Goal: Information Seeking & Learning: Learn about a topic

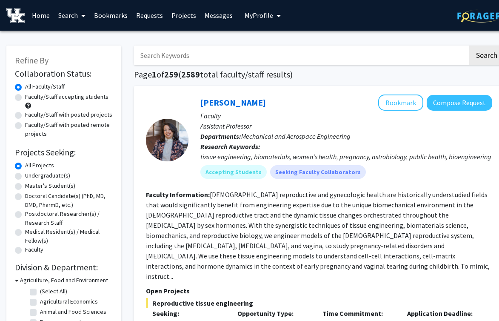
click at [68, 15] on link "Search" at bounding box center [72, 15] width 36 height 30
click at [89, 54] on span "Students" at bounding box center [80, 56] width 52 height 17
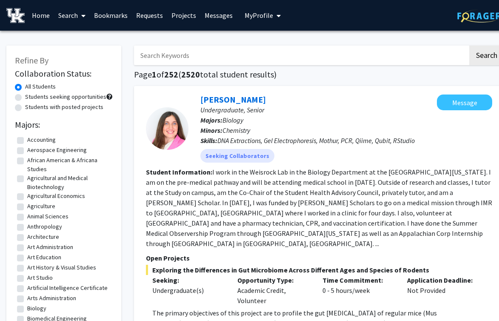
click at [71, 15] on link "Search" at bounding box center [72, 15] width 36 height 30
click at [95, 36] on span "Faculty/Staff" at bounding box center [85, 39] width 63 height 17
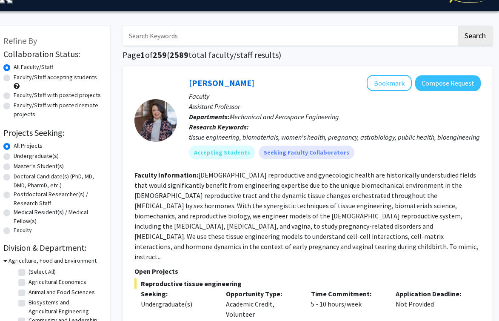
scroll to position [20, 11]
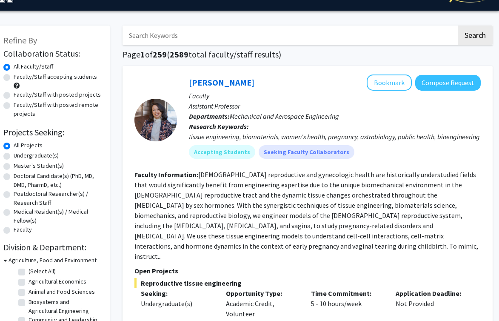
click at [184, 28] on input "Search Keywords" at bounding box center [289, 36] width 334 height 20
type input "Kinesiology"
click at [458, 26] on button "Search" at bounding box center [475, 36] width 35 height 20
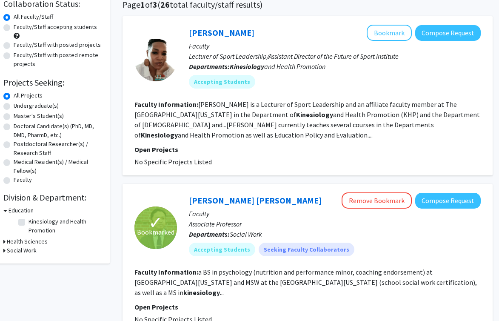
scroll to position [72, 11]
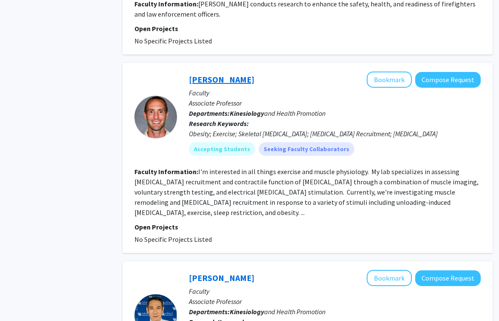
click at [219, 74] on link "[PERSON_NAME]" at bounding box center [221, 79] width 65 height 11
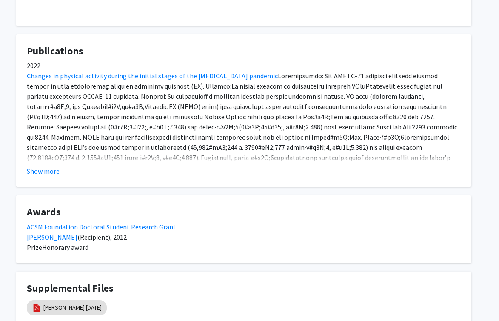
scroll to position [341, 11]
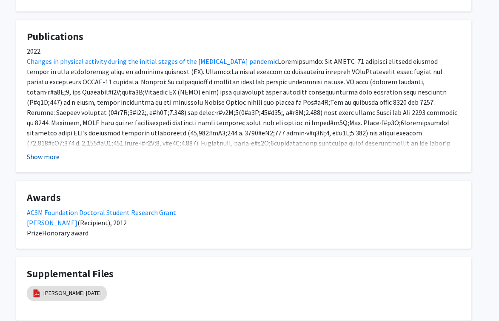
click at [43, 160] on button "Show more" at bounding box center [43, 156] width 33 height 10
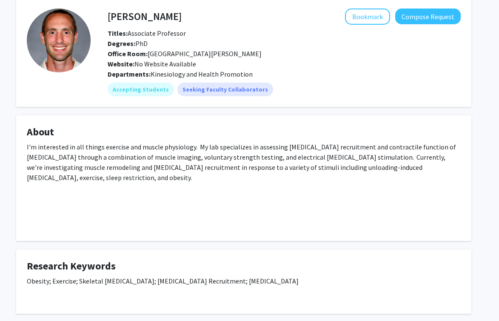
scroll to position [32, 11]
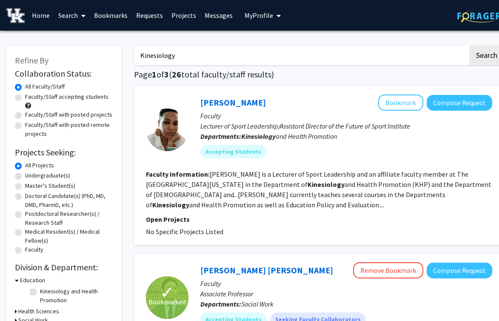
click at [245, 59] on input "Kinesiology" at bounding box center [301, 56] width 334 height 20
type input "Kinesiology and muscle"
click at [469, 46] on button "Search" at bounding box center [486, 56] width 35 height 20
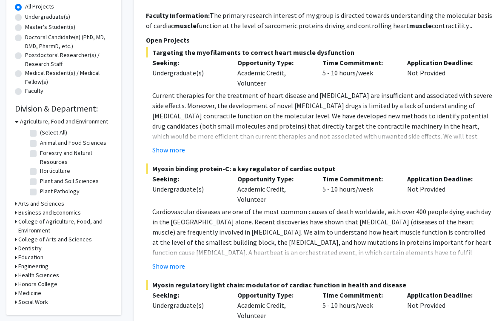
scroll to position [164, 0]
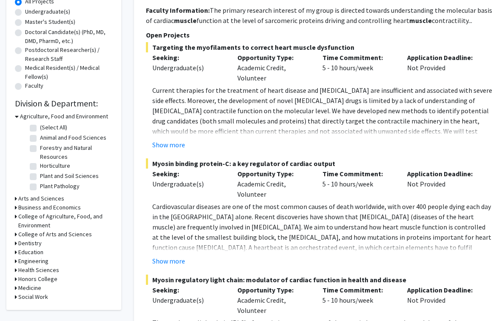
click at [54, 196] on h3 "Arts and Sciences" at bounding box center [41, 198] width 46 height 9
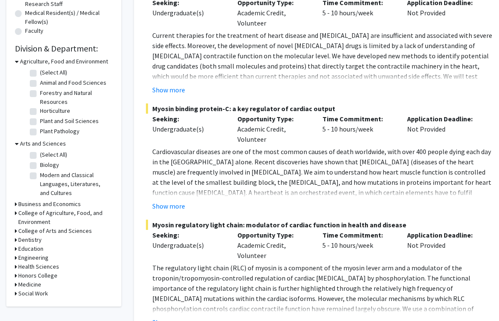
scroll to position [227, 0]
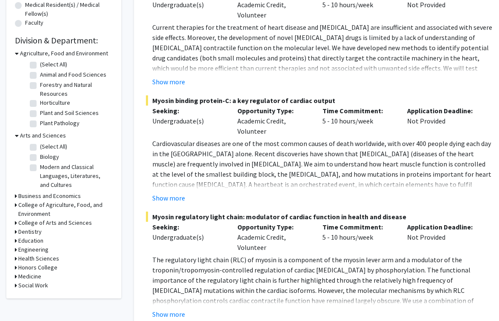
click at [36, 275] on h3 "Medicine" at bounding box center [29, 276] width 23 height 9
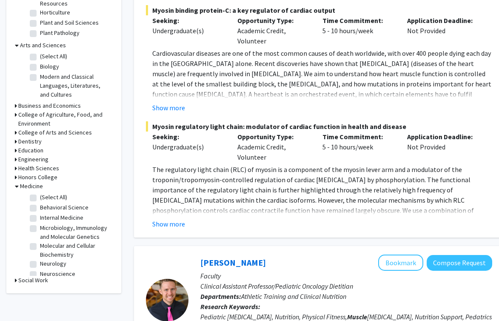
scroll to position [311, 0]
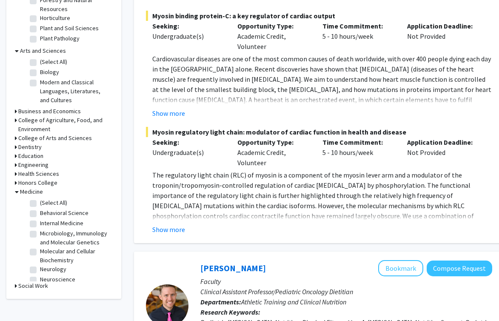
click at [54, 138] on h3 "College of Arts and Sciences" at bounding box center [55, 138] width 74 height 9
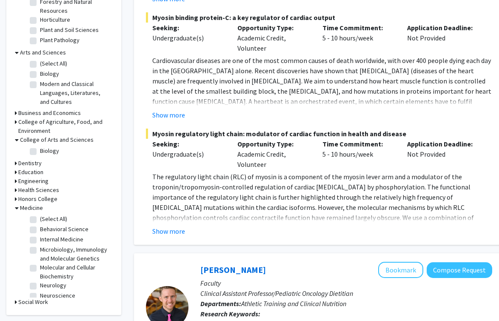
scroll to position [254, 0]
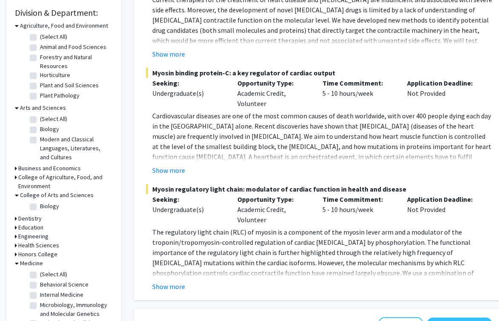
click at [48, 247] on h3 "Health Sciences" at bounding box center [38, 245] width 41 height 9
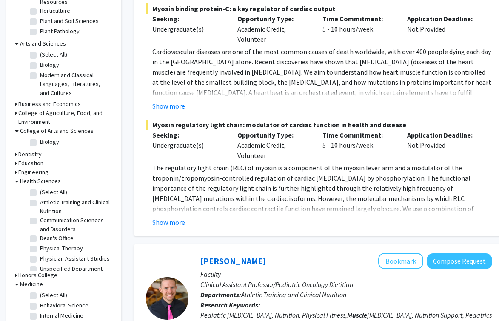
scroll to position [329, 0]
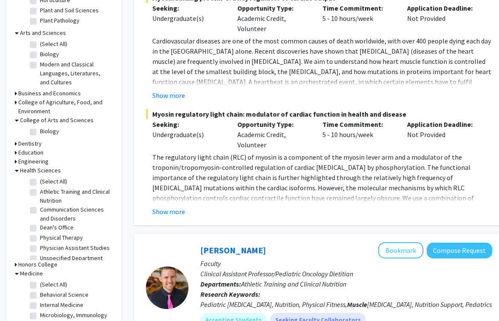
click at [59, 187] on label "Athletic Training and Clinical Nutrition" at bounding box center [75, 196] width 71 height 18
click at [46, 187] on input "Athletic Training and Clinical Nutrition" at bounding box center [43, 190] width 6 height 6
checkbox input "true"
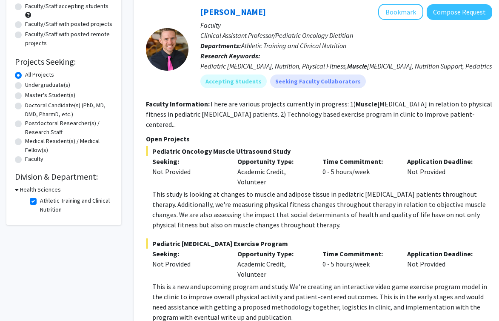
scroll to position [131, 0]
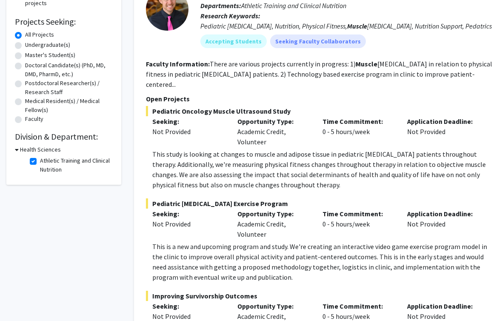
click at [43, 165] on label "Athletic Training and Clinical Nutrition" at bounding box center [75, 165] width 71 height 18
click at [43, 162] on input "Athletic Training and Clinical Nutrition" at bounding box center [43, 159] width 6 height 6
checkbox input "false"
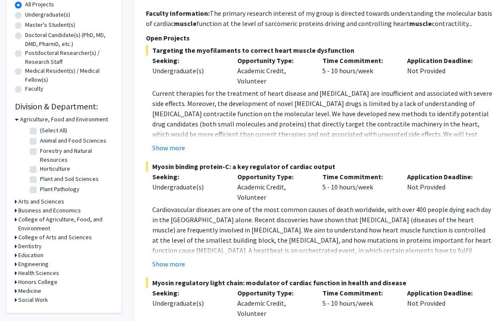
scroll to position [164, 0]
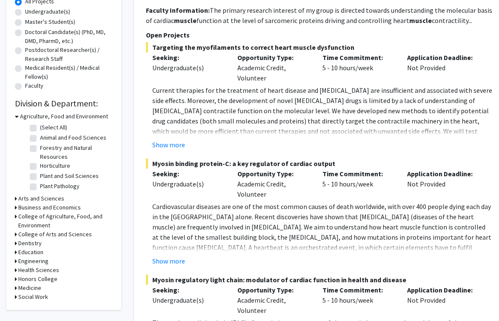
click at [51, 235] on h3 "College of Arts and Sciences" at bounding box center [55, 234] width 74 height 9
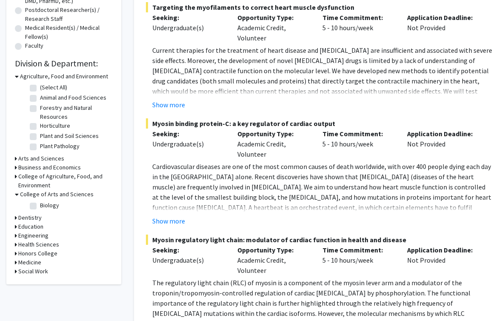
scroll to position [205, 0]
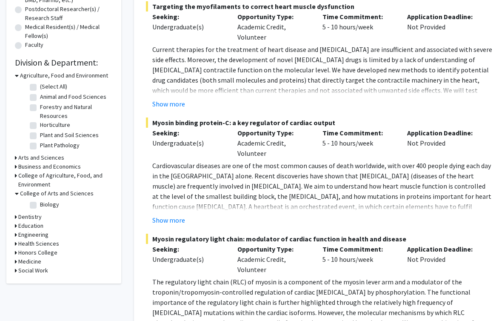
click at [37, 245] on h3 "Health Sciences" at bounding box center [38, 243] width 41 height 9
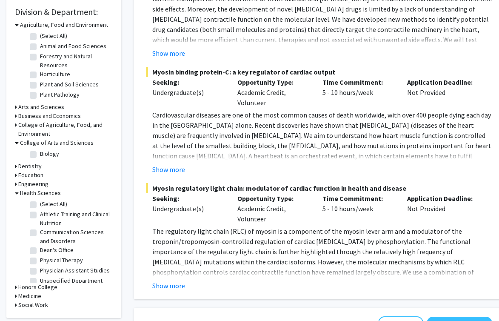
scroll to position [6, 0]
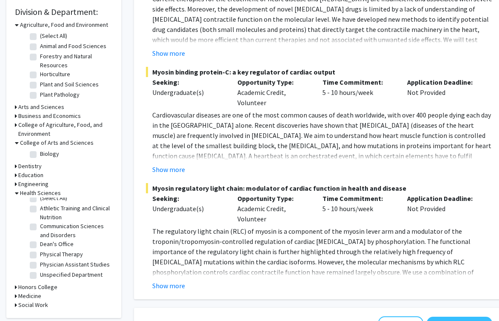
click at [40, 209] on label "Athletic Training and Clinical Nutrition" at bounding box center [75, 213] width 71 height 18
click at [40, 209] on input "Athletic Training and Clinical Nutrition" at bounding box center [43, 207] width 6 height 6
checkbox input "true"
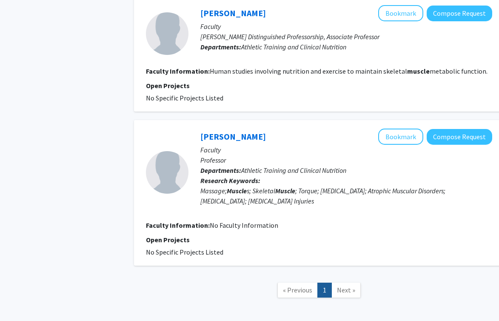
scroll to position [708, 0]
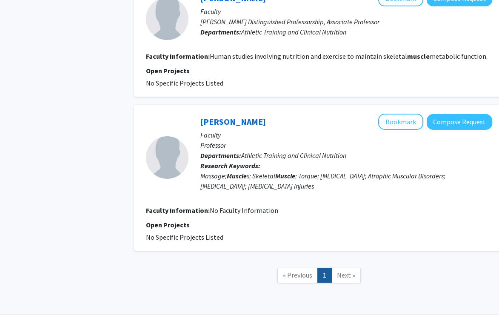
click at [344, 270] on span "Next »" at bounding box center [346, 274] width 18 height 9
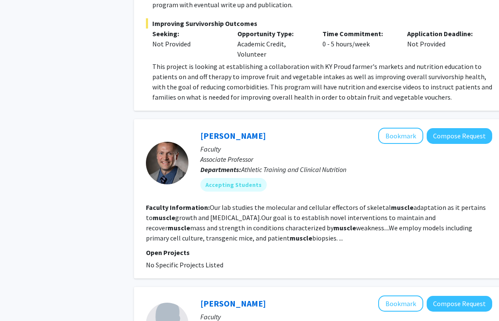
scroll to position [402, 0]
click at [224, 131] on link "[PERSON_NAME]" at bounding box center [232, 136] width 65 height 11
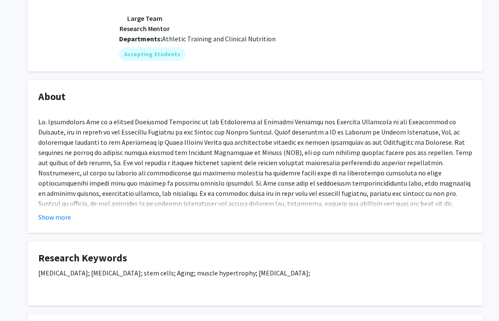
scroll to position [145, 0]
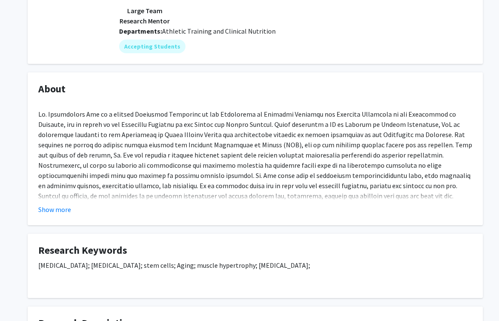
click at [55, 215] on fg-card "About Show more" at bounding box center [255, 148] width 455 height 153
click at [55, 207] on button "Show more" at bounding box center [54, 209] width 33 height 10
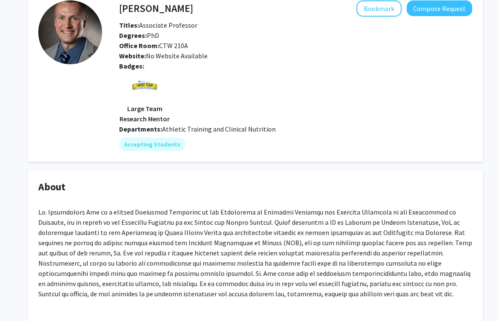
scroll to position [0, 0]
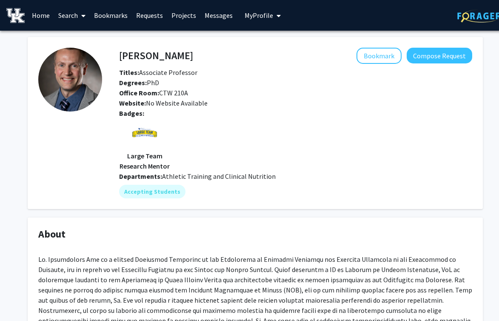
click at [67, 14] on link "Search" at bounding box center [72, 15] width 36 height 30
click at [81, 43] on span "Faculty/Staff" at bounding box center [85, 39] width 63 height 17
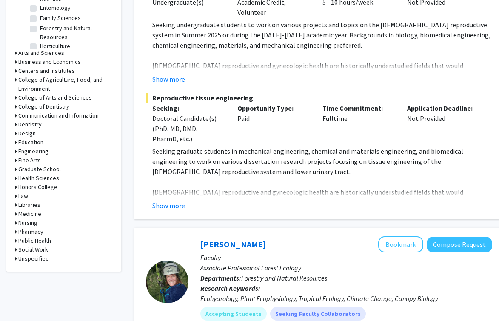
scroll to position [321, 0]
click at [34, 218] on h3 "Medicine" at bounding box center [29, 214] width 23 height 9
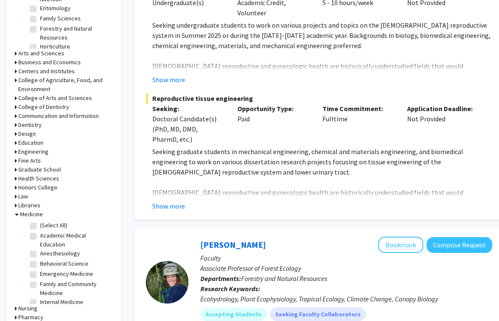
click at [56, 223] on label "(Select All)" at bounding box center [53, 225] width 27 height 9
click at [46, 223] on input "(Select All)" at bounding box center [43, 224] width 6 height 6
checkbox input "true"
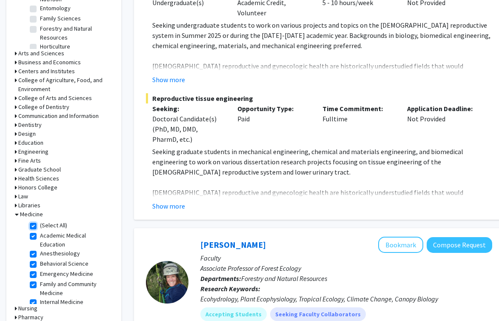
checkbox input "true"
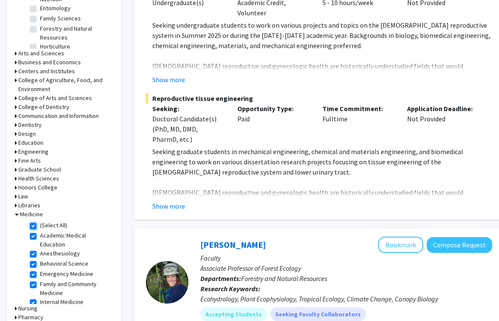
checkbox input "true"
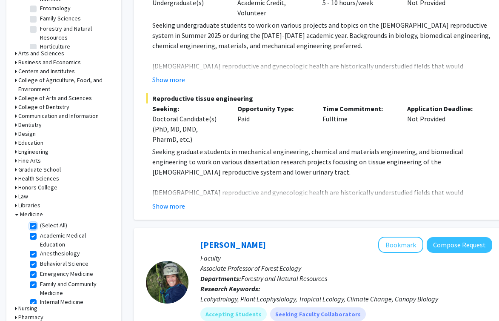
checkbox input "true"
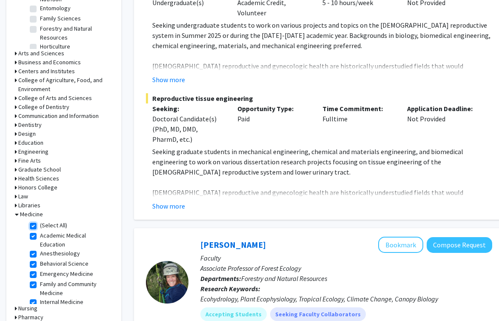
checkbox input "true"
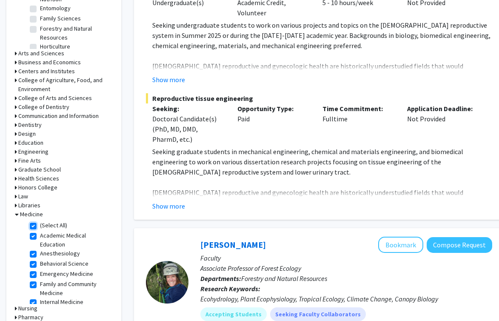
checkbox input "true"
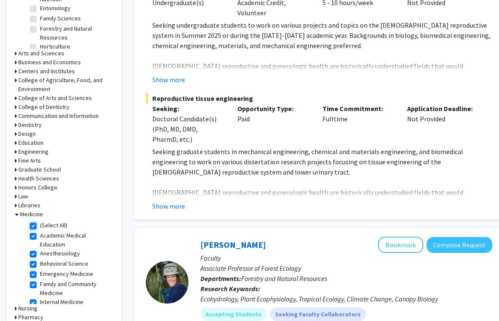
checkbox input "true"
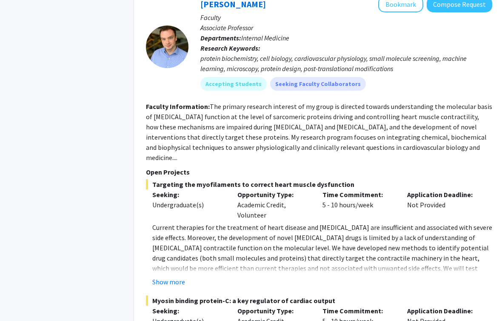
scroll to position [1439, 0]
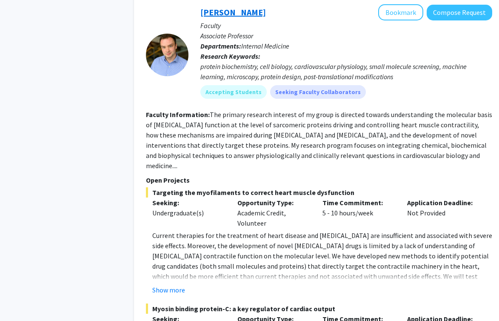
click at [235, 7] on link "[PERSON_NAME]" at bounding box center [232, 12] width 65 height 11
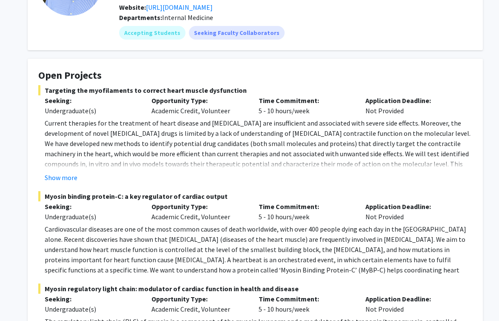
scroll to position [97, 0]
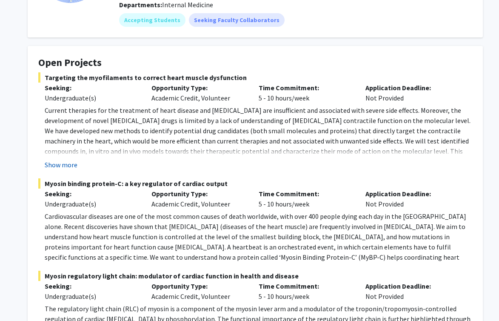
click at [67, 166] on button "Show more" at bounding box center [61, 164] width 33 height 10
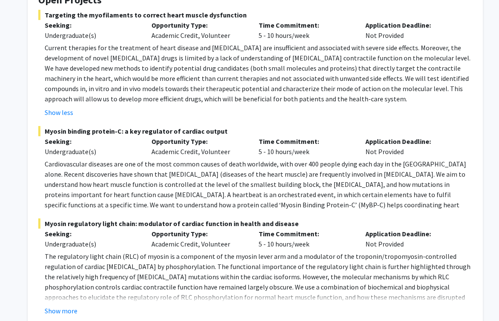
scroll to position [174, 0]
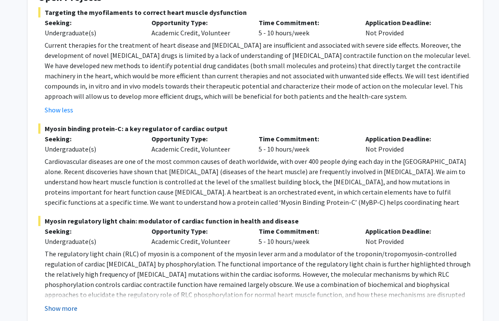
click at [70, 306] on button "Show more" at bounding box center [61, 308] width 33 height 10
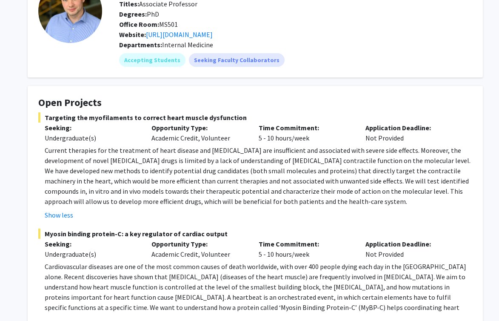
scroll to position [0, 0]
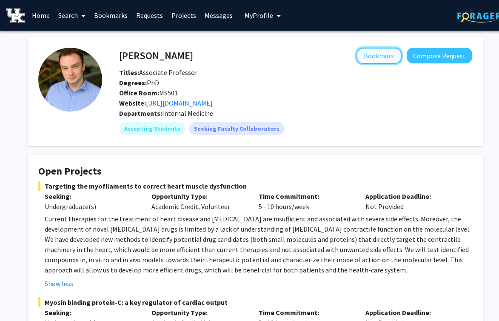
click at [375, 60] on button "Bookmark" at bounding box center [378, 56] width 45 height 16
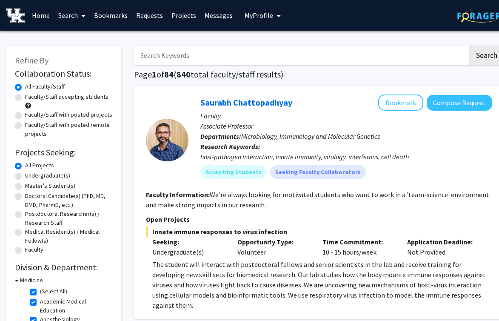
scroll to position [20, 0]
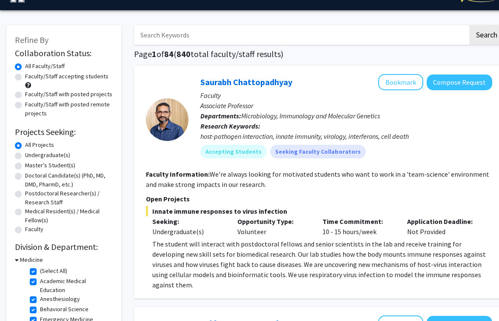
click at [40, 271] on label "(Select All)" at bounding box center [53, 270] width 27 height 9
click at [40, 271] on input "(Select All)" at bounding box center [43, 269] width 6 height 6
checkbox input "false"
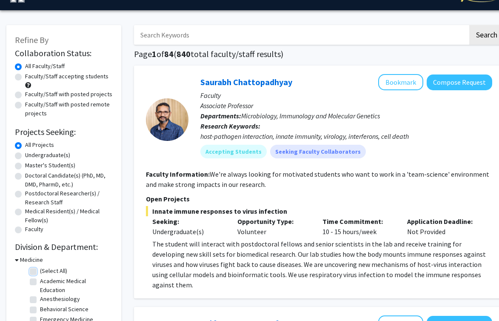
checkbox input "false"
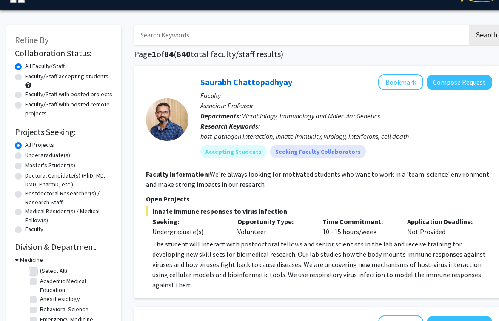
checkbox input "false"
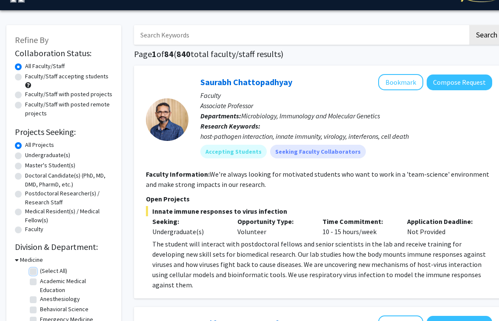
checkbox input "false"
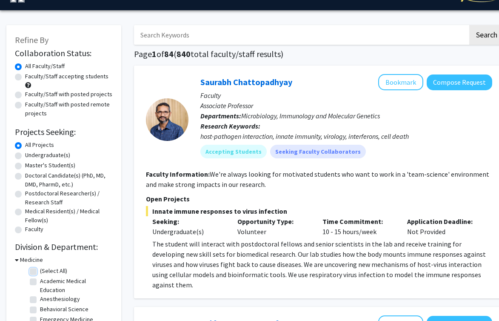
checkbox input "false"
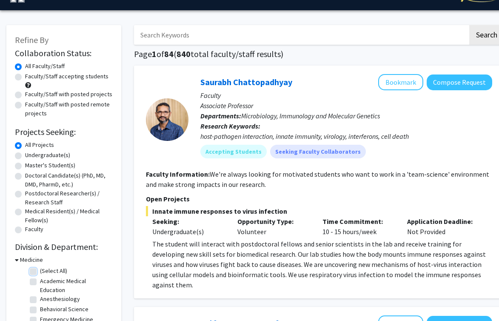
checkbox input "false"
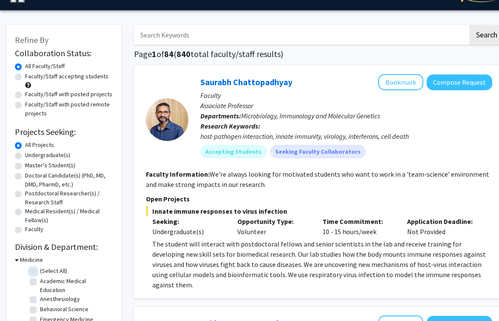
checkbox input "false"
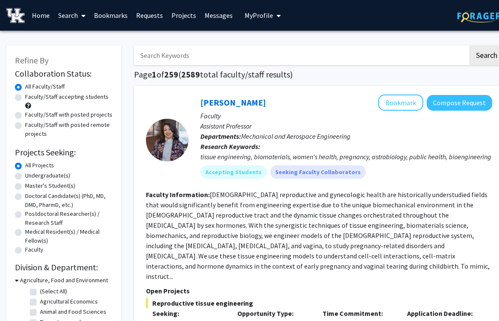
click at [219, 59] on input "Search Keywords" at bounding box center [301, 56] width 334 height 20
click at [469, 46] on button "Search" at bounding box center [486, 56] width 35 height 20
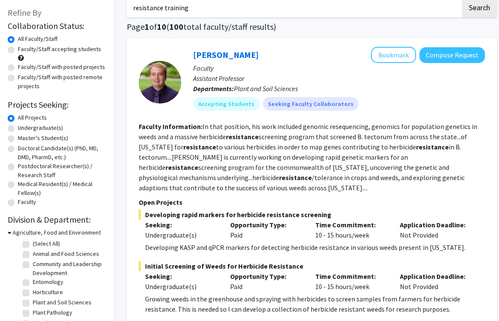
scroll to position [50, 7]
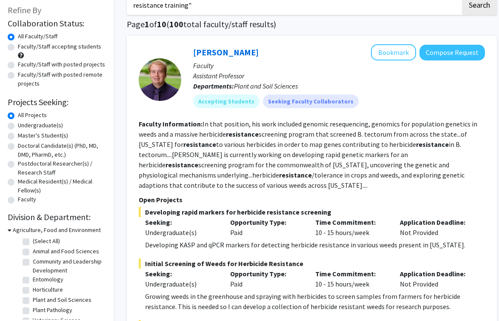
click at [130, 5] on input "resistance training"" at bounding box center [294, 5] width 334 height 20
type input ""resistance training""
click at [462, 0] on button "Search" at bounding box center [479, 5] width 35 height 20
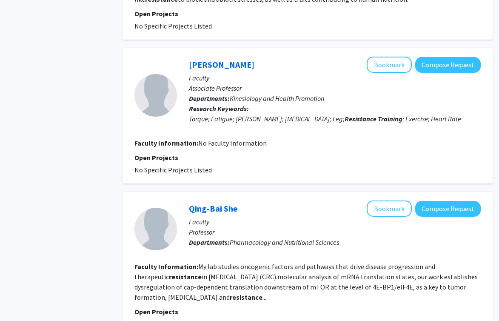
scroll to position [1086, 11]
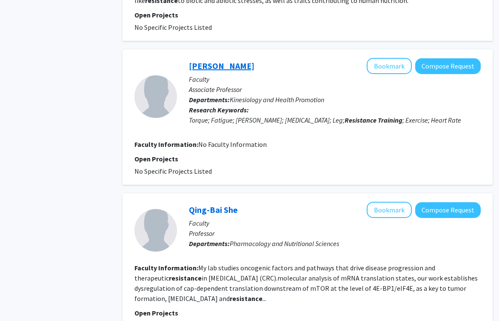
click at [237, 64] on link "[PERSON_NAME]" at bounding box center [221, 65] width 65 height 11
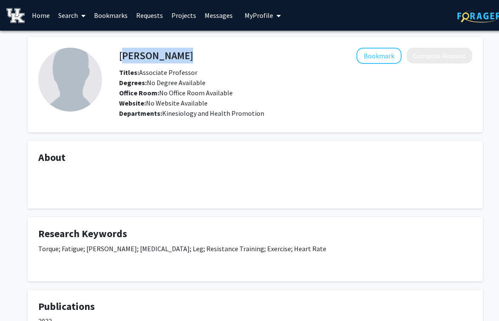
drag, startPoint x: 120, startPoint y: 54, endPoint x: 193, endPoint y: 53, distance: 72.7
click at [193, 53] on div "[PERSON_NAME] Bookmark Compose Request" at bounding box center [296, 56] width 366 height 16
copy h4 "[PERSON_NAME]"
click at [106, 10] on link "Bookmarks" at bounding box center [111, 15] width 42 height 30
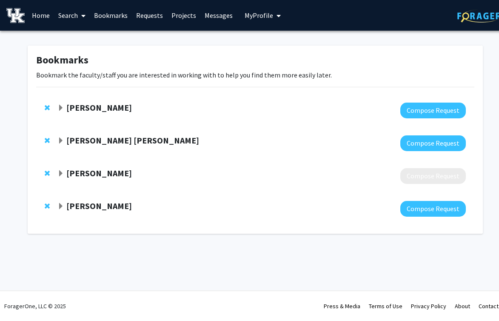
click at [119, 205] on strong "[PERSON_NAME]" at bounding box center [98, 205] width 65 height 11
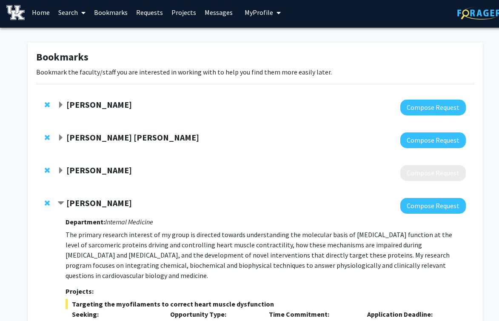
scroll to position [54, 0]
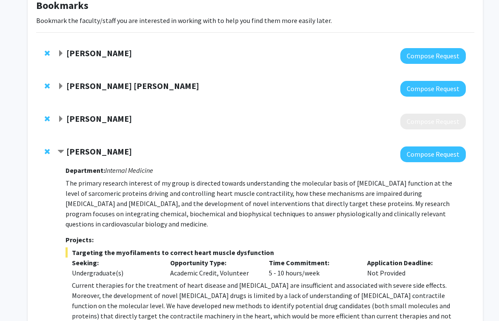
drag, startPoint x: 147, startPoint y: 149, endPoint x: 141, endPoint y: 153, distance: 6.9
click at [132, 153] on strong "[PERSON_NAME]" at bounding box center [98, 151] width 65 height 11
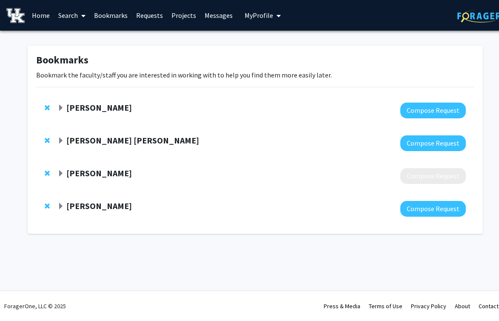
click at [141, 153] on div "[PERSON_NAME] [PERSON_NAME] Compose Request" at bounding box center [255, 143] width 438 height 33
drag, startPoint x: 148, startPoint y: 207, endPoint x: 68, endPoint y: 206, distance: 79.5
click at [68, 206] on div "[PERSON_NAME]" at bounding box center [149, 206] width 184 height 11
copy strong "[PERSON_NAME]"
click at [72, 14] on link "Search" at bounding box center [72, 15] width 36 height 30
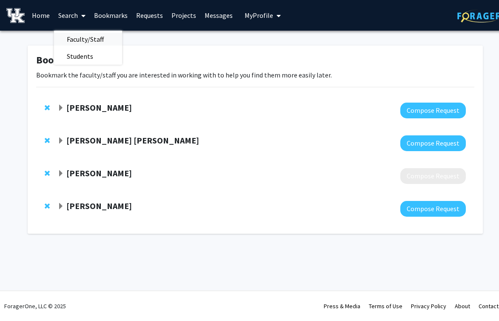
click at [96, 42] on span "Faculty/Staff" at bounding box center [85, 39] width 63 height 17
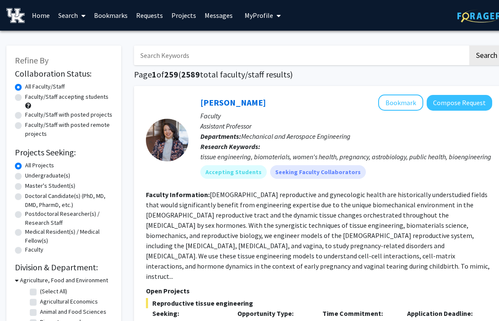
click at [209, 47] on input "Search Keywords" at bounding box center [301, 56] width 334 height 20
click at [469, 46] on button "Search" at bounding box center [486, 56] width 35 height 20
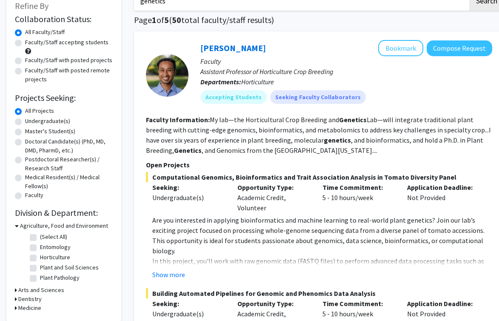
scroll to position [55, 0]
click at [177, 274] on button "Show more" at bounding box center [168, 274] width 33 height 10
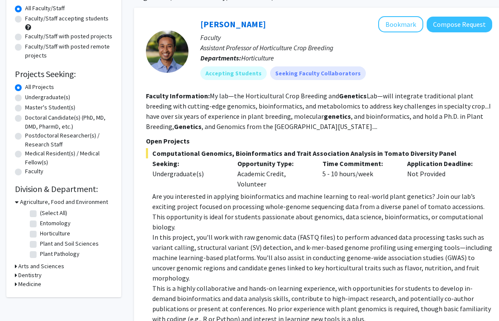
scroll to position [0, 0]
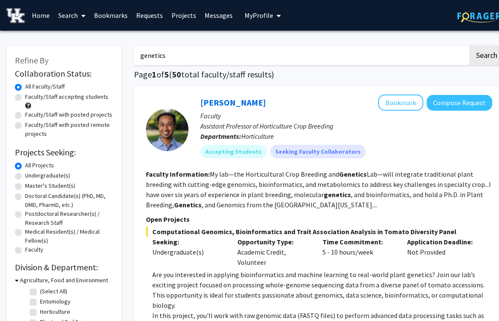
click at [231, 58] on input "genetics" at bounding box center [301, 56] width 334 height 20
click at [469, 46] on button "Search" at bounding box center [486, 56] width 35 height 20
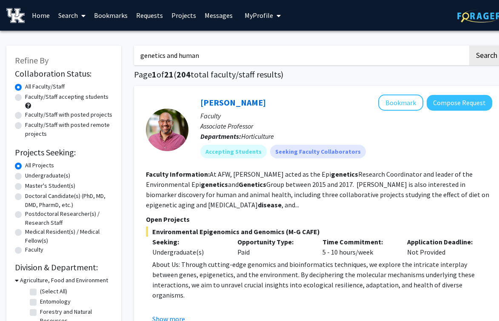
type input "genetics and human"
click at [469, 46] on button "Search" at bounding box center [486, 56] width 35 height 20
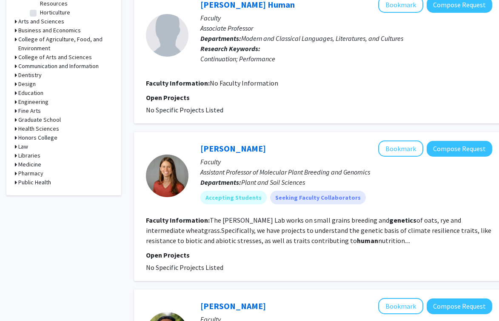
scroll to position [339, 0]
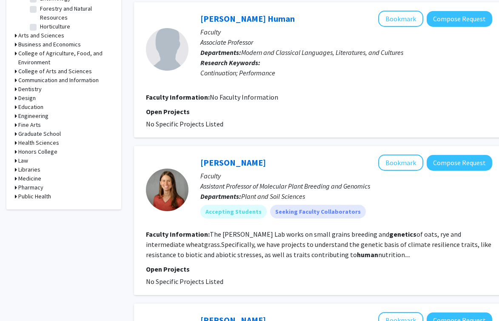
click at [36, 179] on h3 "Medicine" at bounding box center [29, 178] width 23 height 9
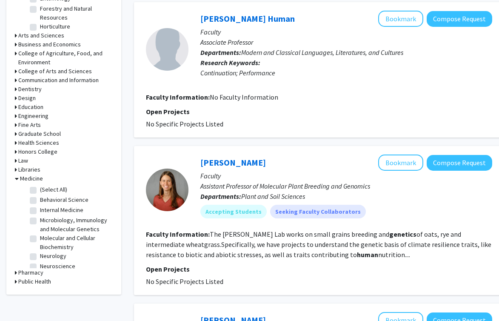
click at [60, 189] on label "(Select All)" at bounding box center [53, 189] width 27 height 9
click at [46, 189] on input "(Select All)" at bounding box center [43, 188] width 6 height 6
checkbox input "true"
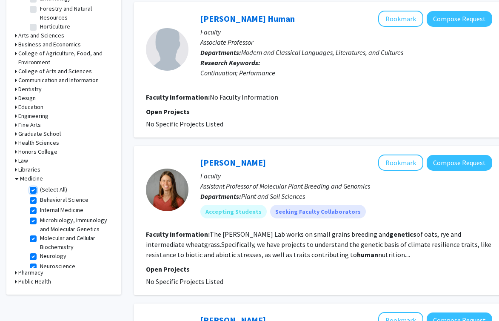
checkbox input "true"
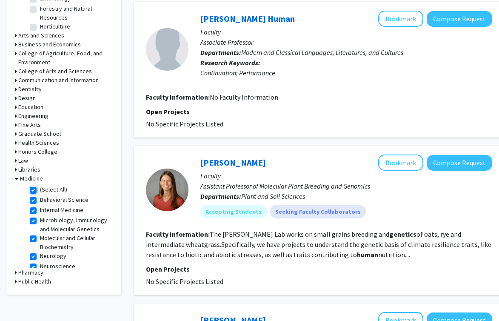
checkbox input "true"
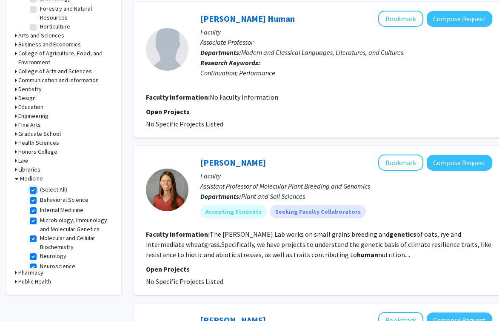
checkbox input "true"
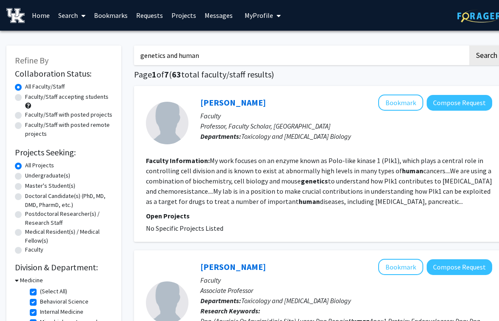
click at [227, 54] on input "genetics and human" at bounding box center [301, 56] width 334 height 20
type input "genetics"
click at [469, 46] on button "Search" at bounding box center [486, 56] width 35 height 20
checkbox input "false"
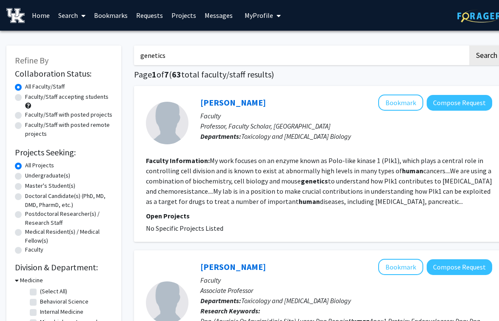
checkbox input "false"
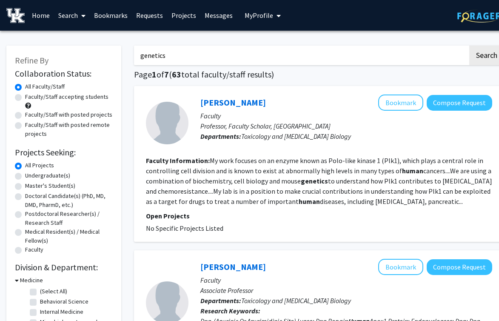
checkbox input "false"
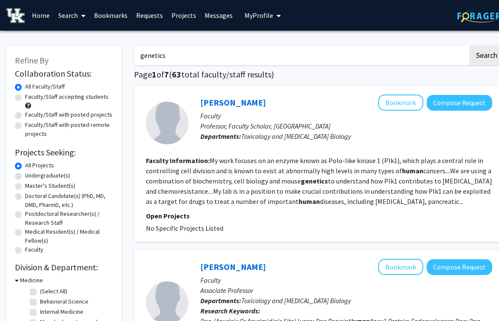
checkbox input "false"
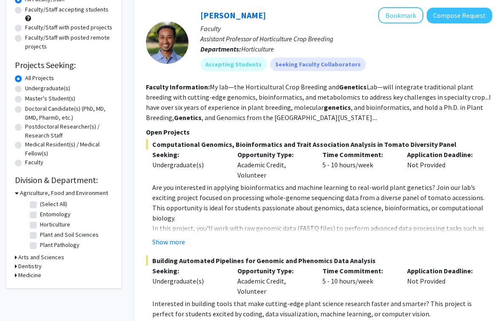
scroll to position [116, 0]
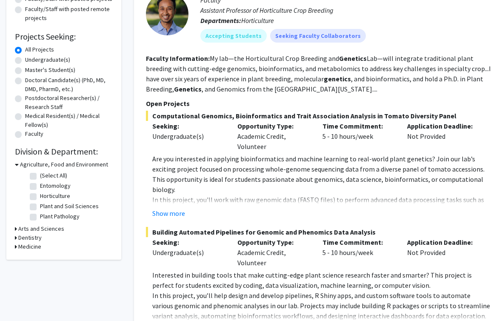
click at [61, 165] on h3 "Agriculture, Food and Environment" at bounding box center [64, 164] width 88 height 9
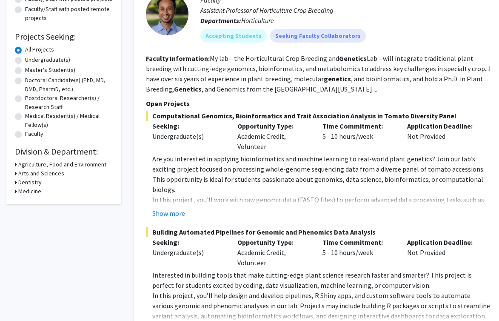
click at [34, 191] on h3 "Medicine" at bounding box center [29, 191] width 23 height 9
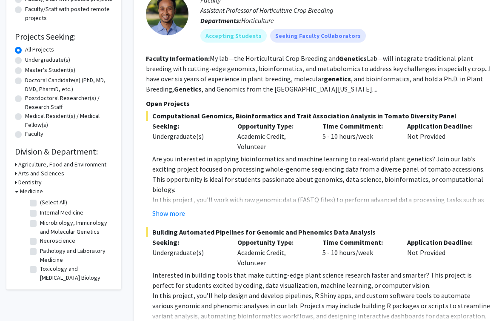
click at [48, 201] on label "(Select All)" at bounding box center [53, 202] width 27 height 9
click at [46, 201] on input "(Select All)" at bounding box center [43, 201] width 6 height 6
checkbox input "true"
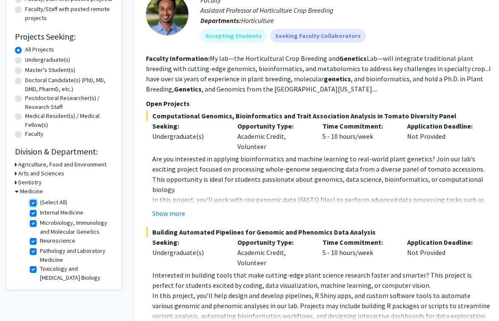
checkbox input "true"
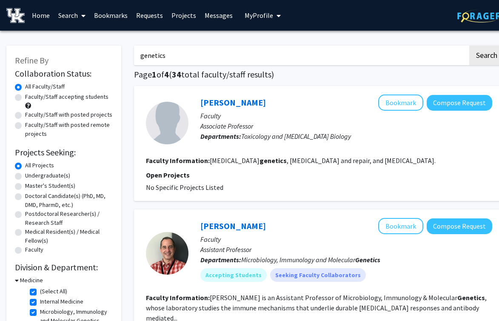
click at [89, 114] on label "Faculty/Staff with posted projects" at bounding box center [68, 114] width 87 height 9
click at [31, 114] on input "Faculty/Staff with posted projects" at bounding box center [28, 113] width 6 height 6
radio input "true"
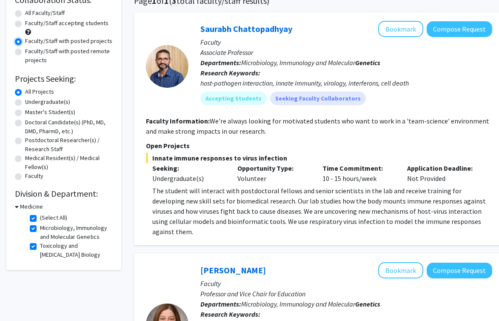
scroll to position [73, 0]
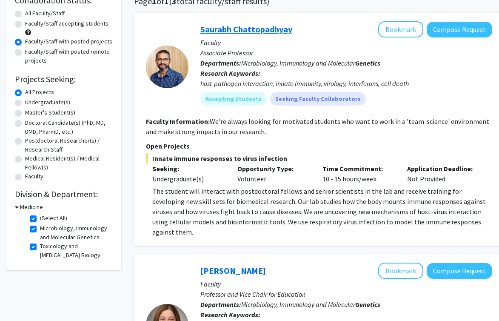
click at [234, 30] on link "Saurabh Chattopadhyay" at bounding box center [246, 29] width 92 height 11
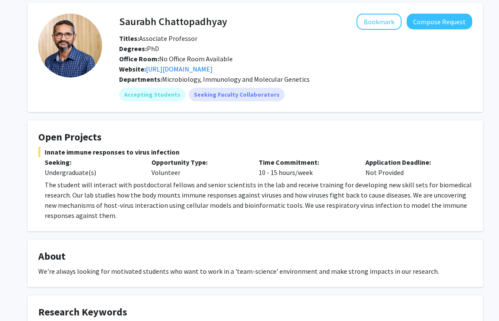
scroll to position [15, 0]
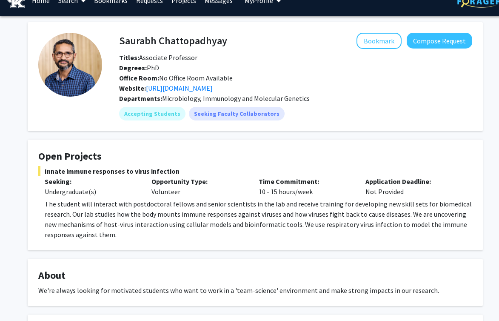
click at [176, 44] on h4 "Saurabh Chattopadhyay" at bounding box center [173, 41] width 108 height 16
copy h4 "Saurabh Chattopadhyay"
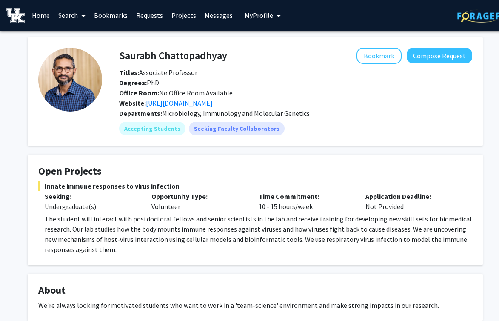
click at [78, 17] on link "Search" at bounding box center [72, 15] width 36 height 30
click at [99, 40] on span "Faculty/Staff" at bounding box center [85, 39] width 63 height 17
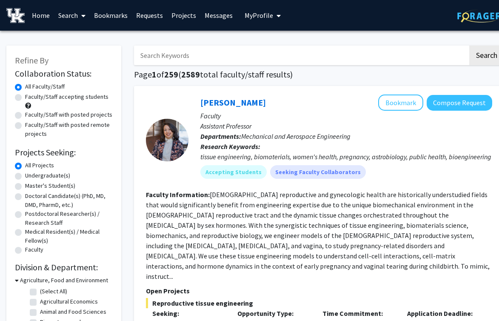
click at [83, 117] on label "Faculty/Staff with posted projects" at bounding box center [68, 114] width 87 height 9
click at [31, 116] on input "Faculty/Staff with posted projects" at bounding box center [28, 113] width 6 height 6
radio input "true"
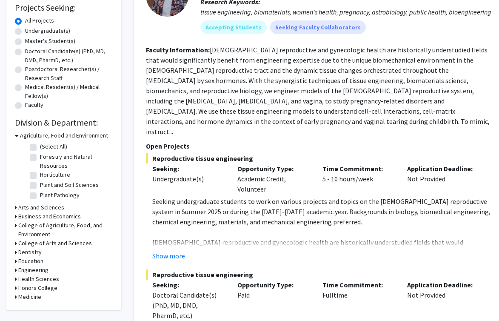
scroll to position [146, 0]
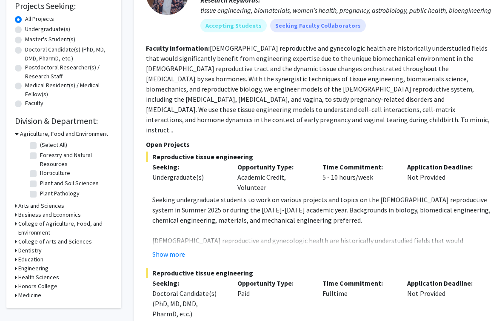
click at [54, 240] on h3 "College of Arts and Sciences" at bounding box center [55, 241] width 74 height 9
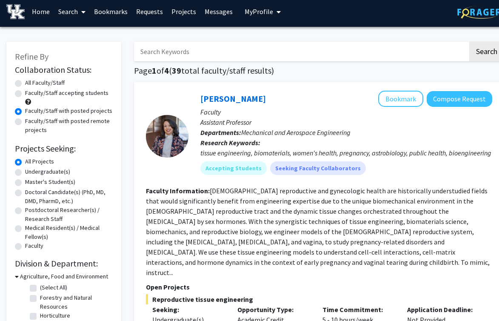
scroll to position [0, 0]
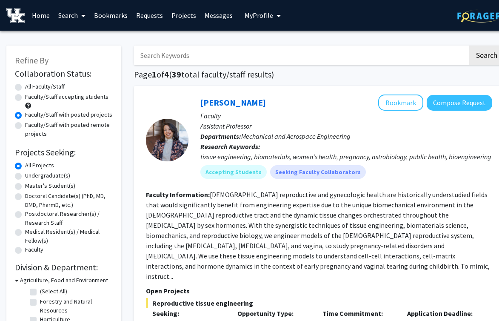
click at [227, 57] on input "Search Keywords" at bounding box center [301, 56] width 334 height 20
click at [258, 59] on input "Search Keywords" at bounding box center [301, 56] width 334 height 20
type input "chemisty"
click at [469, 46] on button "Search" at bounding box center [486, 56] width 35 height 20
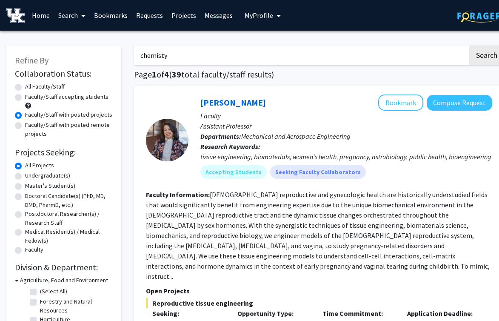
radio input "true"
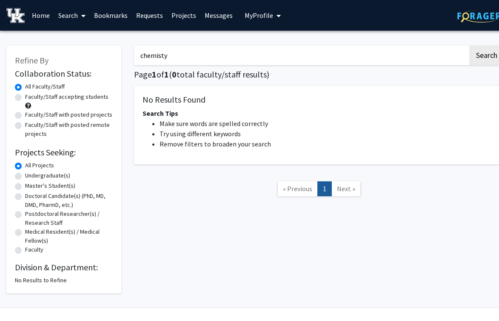
scroll to position [17, 0]
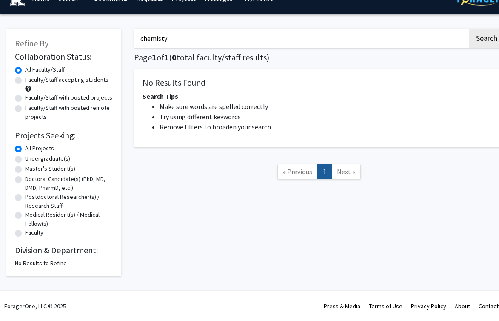
click at [41, 150] on label "All Projects" at bounding box center [39, 148] width 29 height 9
click at [31, 149] on input "All Projects" at bounding box center [28, 147] width 6 height 6
click at [63, 254] on h2 "Division & Department:" at bounding box center [64, 250] width 98 height 10
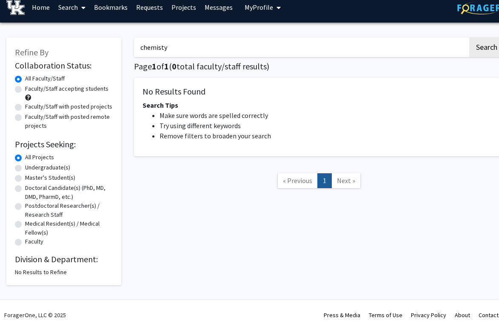
scroll to position [9, 0]
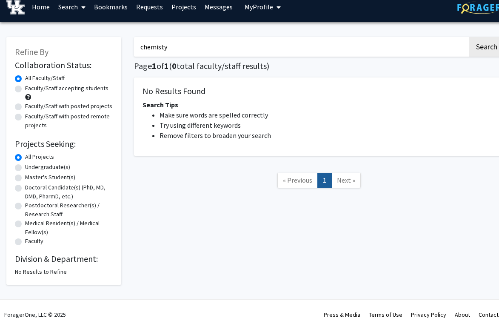
click at [194, 51] on input "chemisty" at bounding box center [301, 47] width 334 height 20
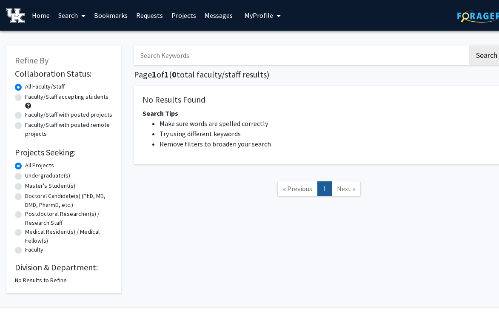
click at [71, 11] on link "Search" at bounding box center [72, 15] width 36 height 30
click at [91, 38] on span "Faculty/Staff" at bounding box center [85, 39] width 63 height 17
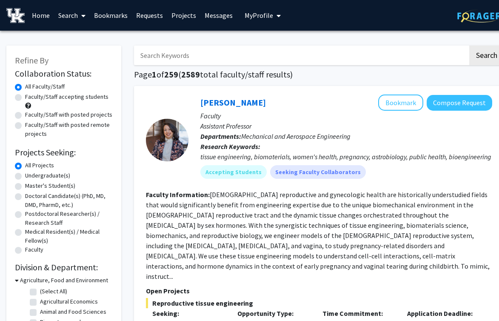
click at [218, 54] on input "Search Keywords" at bounding box center [301, 56] width 334 height 20
type input "[MEDICAL_DATA]"
click at [469, 46] on button "Search" at bounding box center [486, 56] width 35 height 20
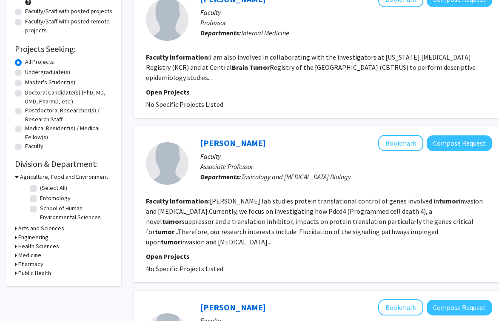
scroll to position [110, 0]
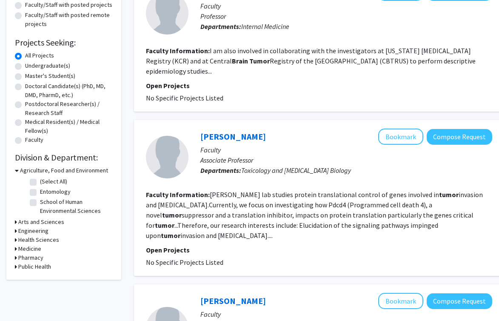
click at [35, 249] on h3 "Medicine" at bounding box center [29, 248] width 23 height 9
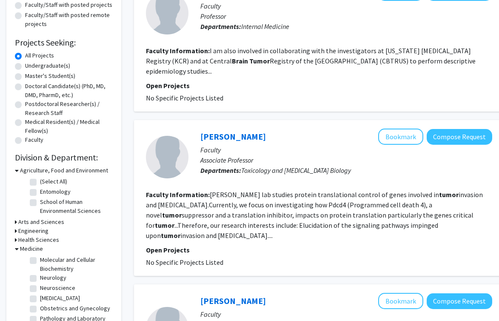
scroll to position [53, 0]
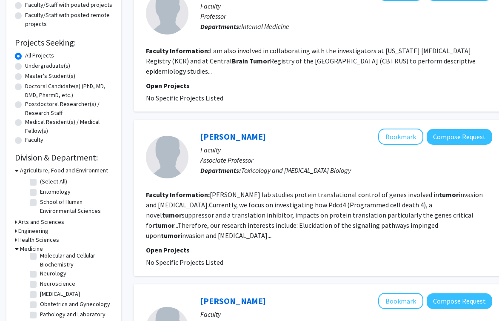
click at [61, 293] on label "[MEDICAL_DATA]" at bounding box center [60, 293] width 40 height 9
click at [46, 293] on input "[MEDICAL_DATA]" at bounding box center [43, 292] width 6 height 6
checkbox input "true"
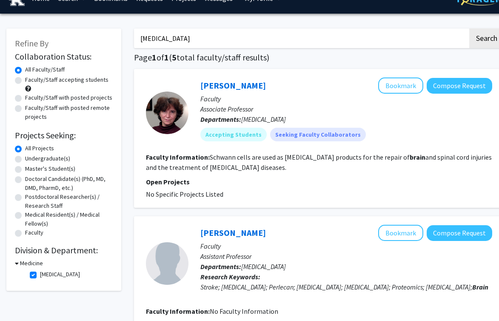
scroll to position [28, 0]
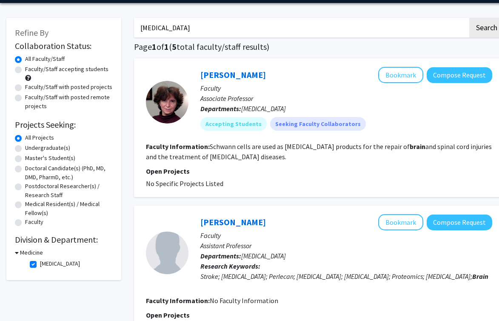
click at [56, 262] on label "[MEDICAL_DATA]" at bounding box center [60, 263] width 40 height 9
click at [46, 262] on input "[MEDICAL_DATA]" at bounding box center [43, 262] width 6 height 6
checkbox input "false"
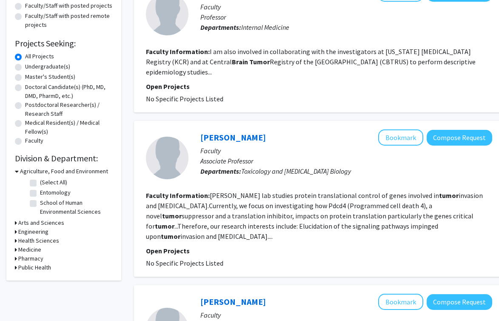
scroll to position [125, 0]
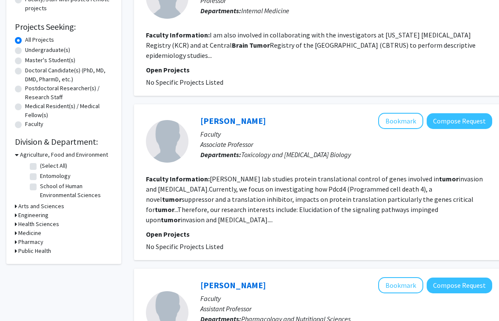
click at [35, 233] on h3 "Medicine" at bounding box center [29, 232] width 23 height 9
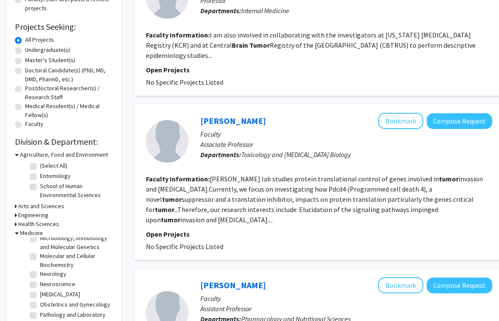
scroll to position [40, 0]
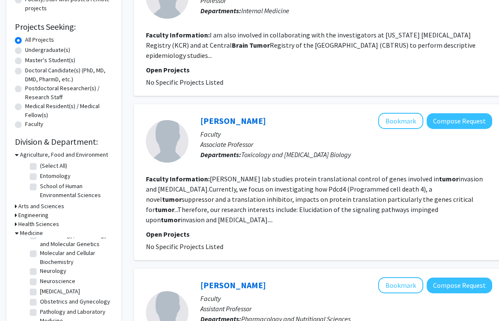
click at [40, 279] on label "Neuroscience" at bounding box center [57, 280] width 35 height 9
click at [40, 279] on input "Neuroscience" at bounding box center [43, 279] width 6 height 6
checkbox input "true"
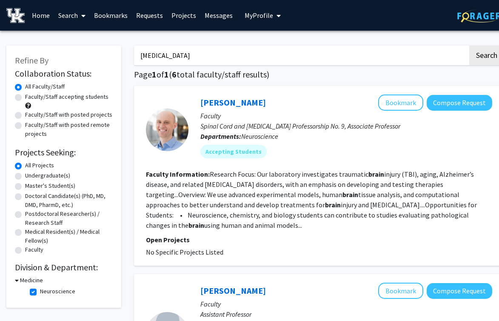
click at [156, 54] on input "[MEDICAL_DATA]" at bounding box center [301, 56] width 334 height 20
type input "tumor"
click at [469, 46] on button "Search" at bounding box center [486, 56] width 35 height 20
checkbox input "false"
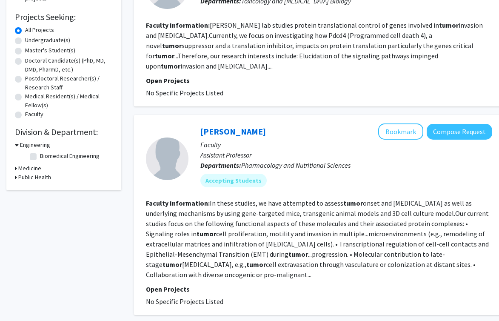
scroll to position [134, 0]
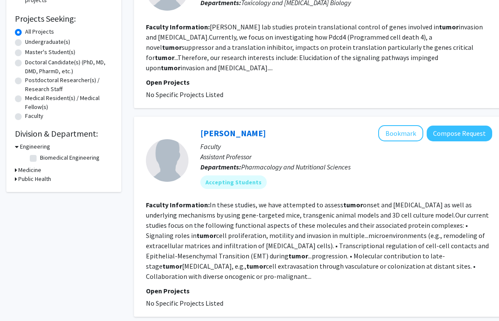
click at [30, 172] on h3 "Medicine" at bounding box center [29, 169] width 23 height 9
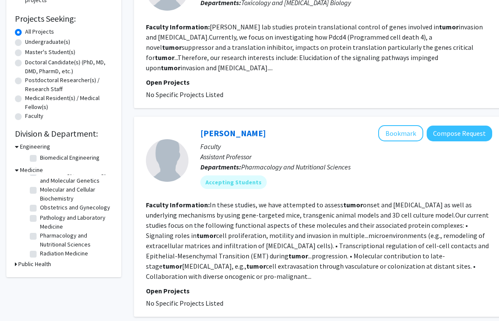
scroll to position [0, 0]
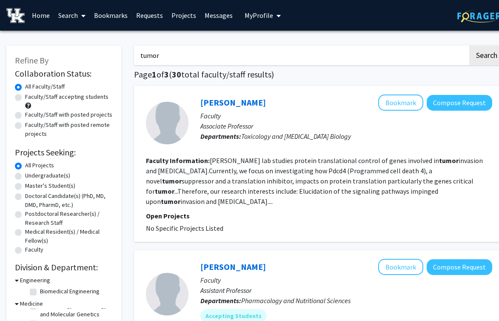
click at [144, 60] on input "tumor" at bounding box center [301, 56] width 334 height 20
click at [139, 56] on input "tumor" at bounding box center [301, 56] width 334 height 20
type input "[MEDICAL_DATA]"
click at [469, 46] on button "Search" at bounding box center [486, 56] width 35 height 20
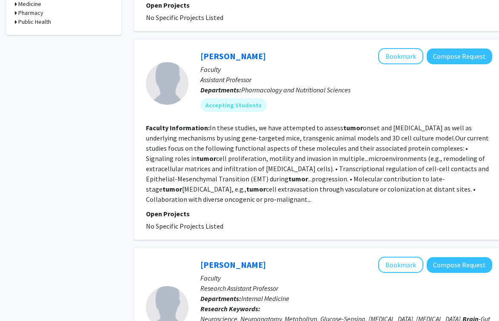
scroll to position [358, 0]
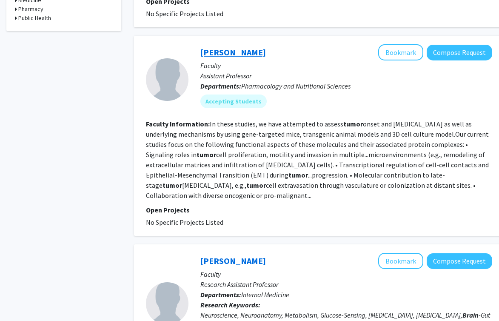
click at [219, 47] on link "[PERSON_NAME]" at bounding box center [232, 52] width 65 height 11
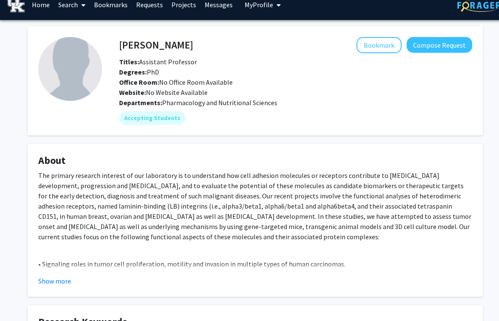
scroll to position [6, 0]
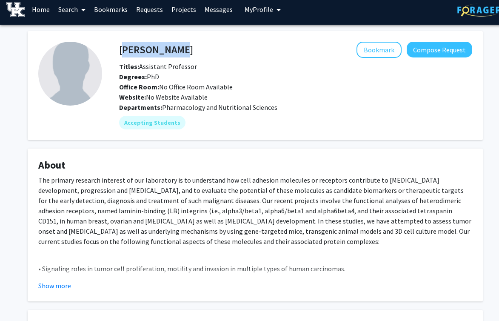
drag, startPoint x: 119, startPoint y: 50, endPoint x: 170, endPoint y: 50, distance: 50.6
click at [171, 50] on h4 "[PERSON_NAME]" at bounding box center [156, 50] width 74 height 16
copy h4 "[PERSON_NAME]"
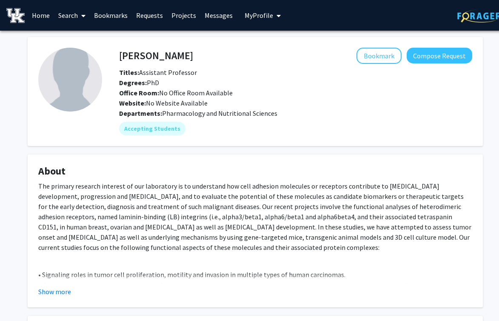
click at [69, 14] on link "Search" at bounding box center [72, 15] width 36 height 30
click at [93, 39] on span "Faculty/Staff" at bounding box center [85, 39] width 63 height 17
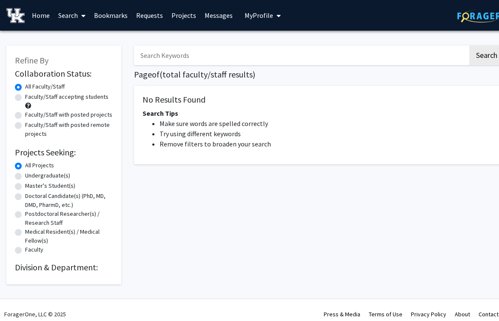
scroll to position [8, 0]
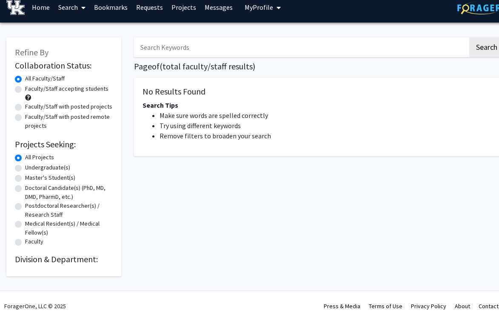
click at [73, 11] on link "Search" at bounding box center [72, 7] width 36 height 30
click at [83, 33] on span "Faculty/Staff" at bounding box center [85, 31] width 63 height 17
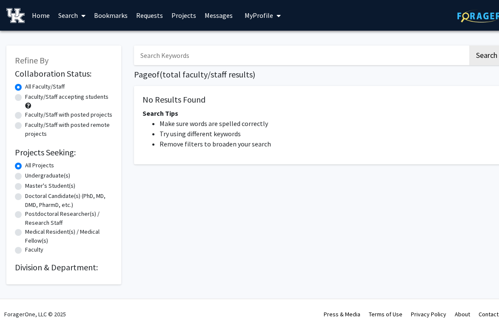
click at [195, 48] on input "Search Keywords" at bounding box center [301, 56] width 334 height 20
type input "plant biology"
click at [469, 46] on button "Search" at bounding box center [486, 56] width 35 height 20
click at [72, 17] on link "Search" at bounding box center [72, 15] width 36 height 30
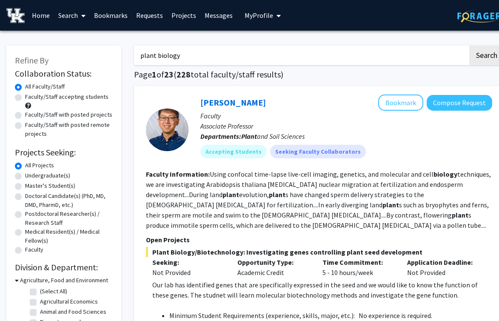
click at [80, 16] on span at bounding box center [82, 16] width 8 height 30
click at [105, 34] on span "Faculty/Staff" at bounding box center [85, 39] width 63 height 17
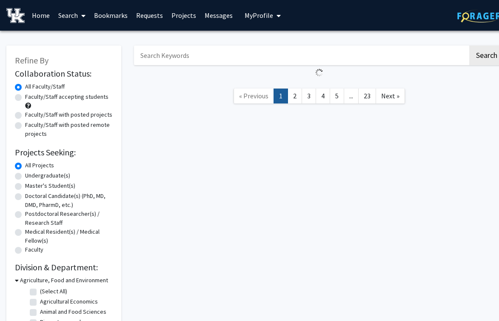
click at [193, 54] on input "Search Keywords" at bounding box center [301, 56] width 334 height 20
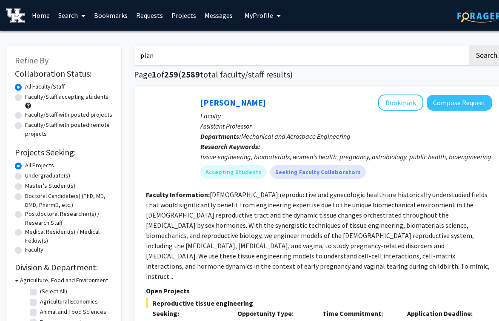
type input "plant biology"
click at [469, 46] on button "Search" at bounding box center [486, 56] width 35 height 20
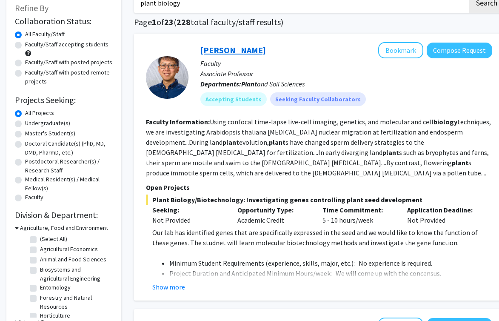
scroll to position [52, 0]
click at [226, 48] on link "[PERSON_NAME]" at bounding box center [232, 50] width 65 height 11
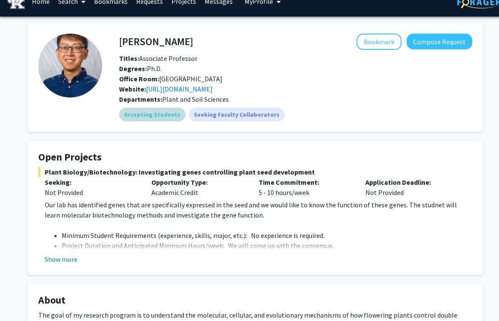
scroll to position [62, 0]
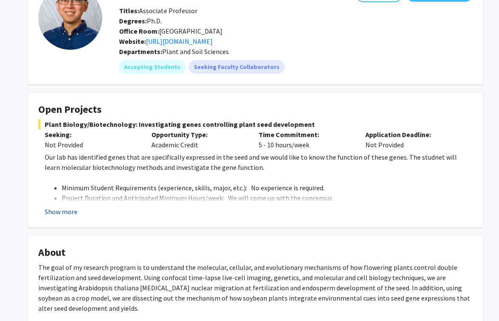
click at [70, 211] on button "Show more" at bounding box center [61, 211] width 33 height 10
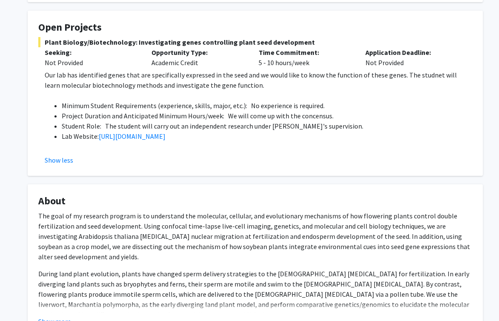
scroll to position [145, 0]
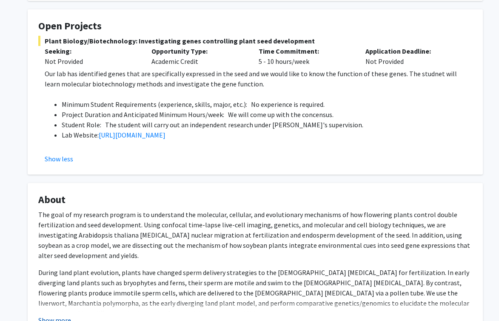
click at [61, 318] on button "Show more" at bounding box center [54, 320] width 33 height 10
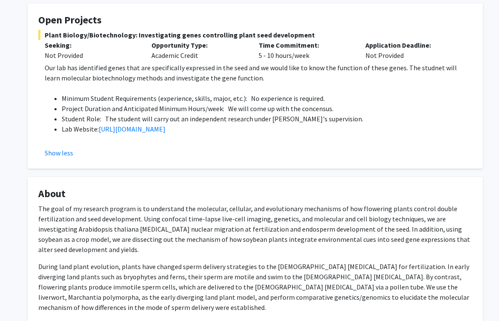
scroll to position [0, 0]
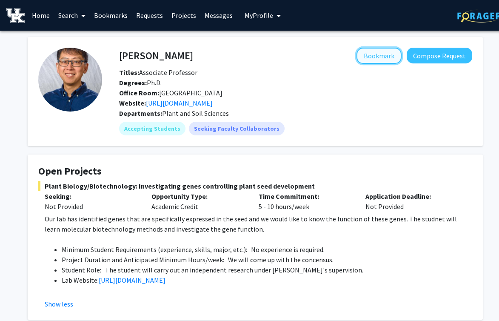
click at [374, 55] on button "Bookmark" at bounding box center [378, 56] width 45 height 16
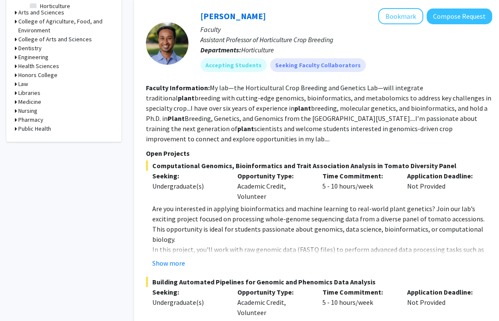
scroll to position [363, 0]
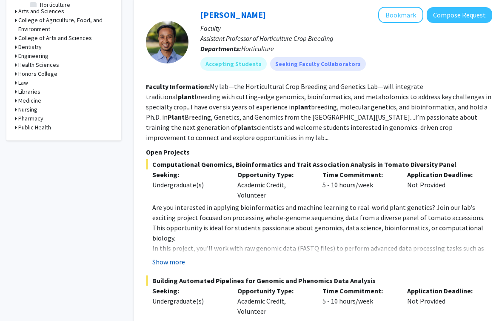
click at [173, 256] on button "Show more" at bounding box center [168, 261] width 33 height 10
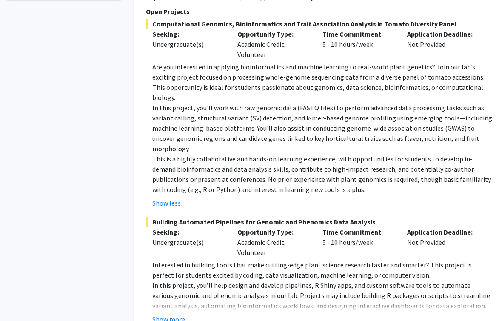
scroll to position [503, 0]
click at [170, 313] on button "Show more" at bounding box center [168, 318] width 33 height 10
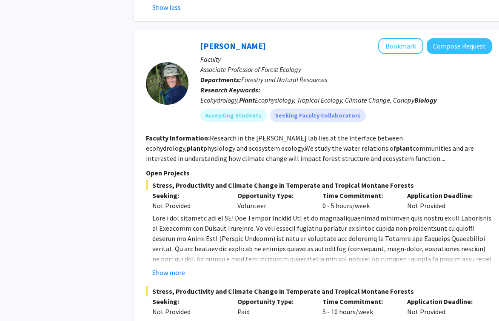
scroll to position [892, 0]
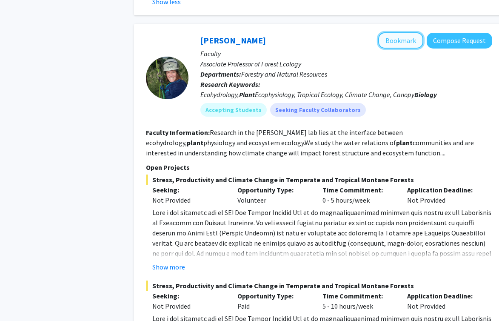
click at [398, 32] on button "Bookmark" at bounding box center [400, 40] width 45 height 16
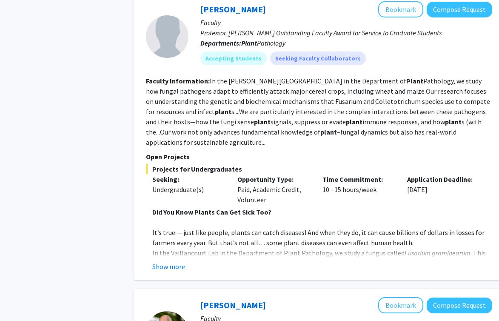
scroll to position [1402, 0]
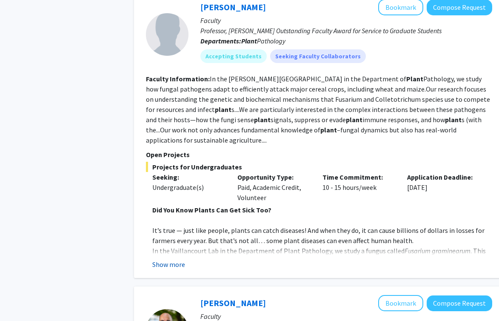
click at [171, 259] on button "Show more" at bounding box center [168, 264] width 33 height 10
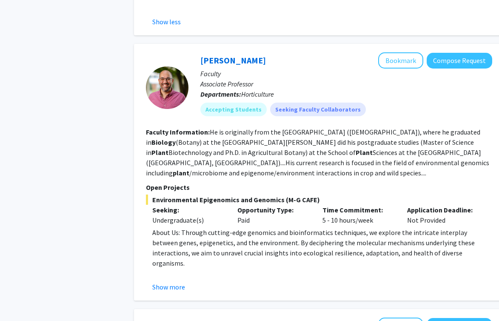
scroll to position [2319, 0]
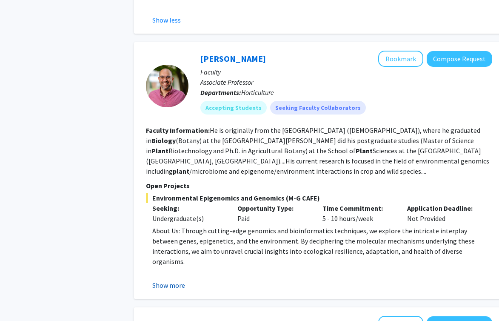
click at [169, 280] on button "Show more" at bounding box center [168, 285] width 33 height 10
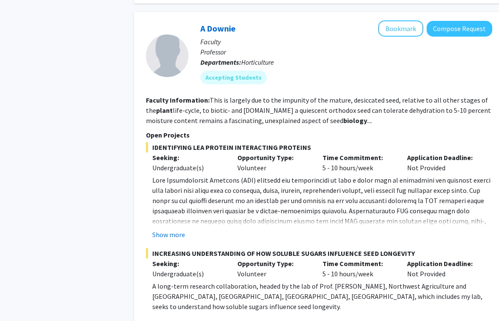
scroll to position [2790, 0]
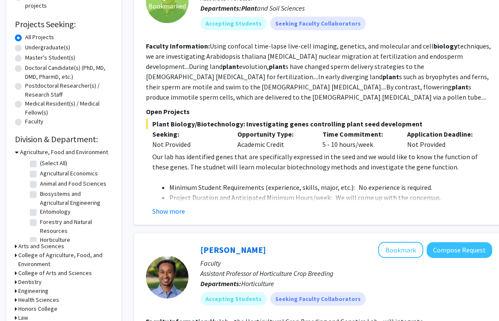
scroll to position [0, 0]
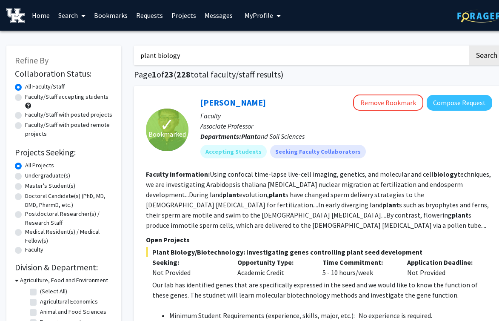
click at [111, 16] on link "Bookmarks" at bounding box center [111, 15] width 42 height 30
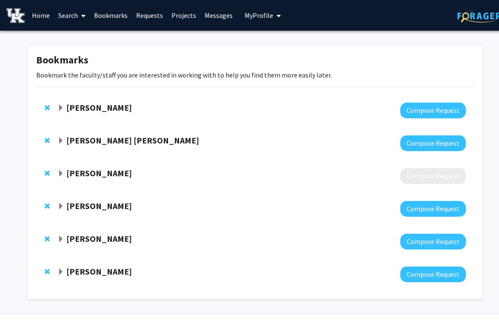
click at [88, 273] on strong "[PERSON_NAME]" at bounding box center [98, 271] width 65 height 11
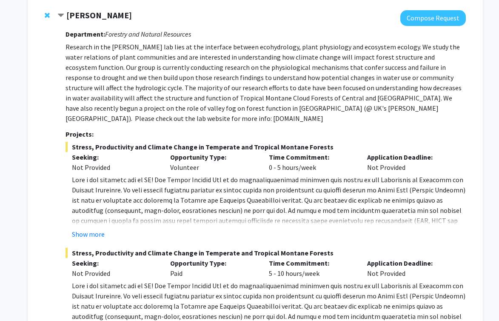
scroll to position [179, 0]
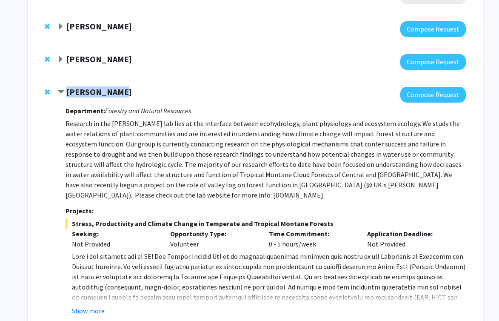
drag, startPoint x: 113, startPoint y: 92, endPoint x: 68, endPoint y: 92, distance: 45.1
click at [68, 92] on div "[PERSON_NAME]" at bounding box center [149, 92] width 184 height 11
copy strong "[PERSON_NAME]"
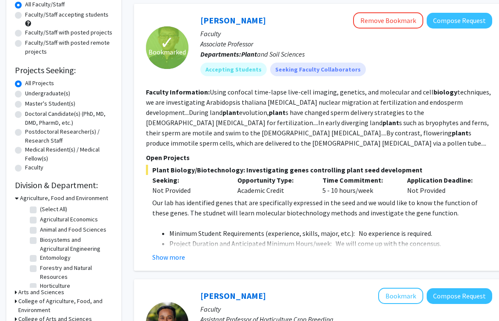
scroll to position [71, 0]
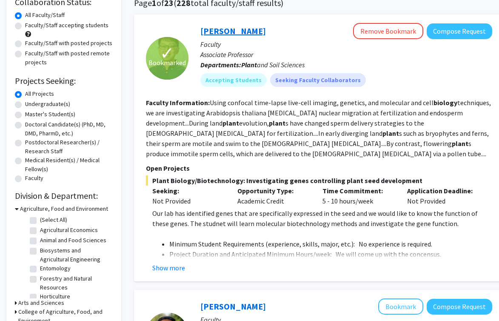
click at [252, 29] on link "[PERSON_NAME]" at bounding box center [232, 31] width 65 height 11
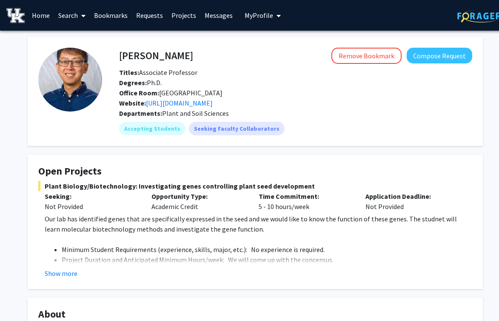
click at [122, 60] on h4 "[PERSON_NAME]" at bounding box center [156, 56] width 74 height 16
drag, startPoint x: 122, startPoint y: 60, endPoint x: 201, endPoint y: 61, distance: 78.3
click at [193, 61] on h4 "[PERSON_NAME]" at bounding box center [156, 56] width 74 height 16
copy h4 "[PERSON_NAME]"
click at [72, 15] on link "Search" at bounding box center [72, 15] width 36 height 30
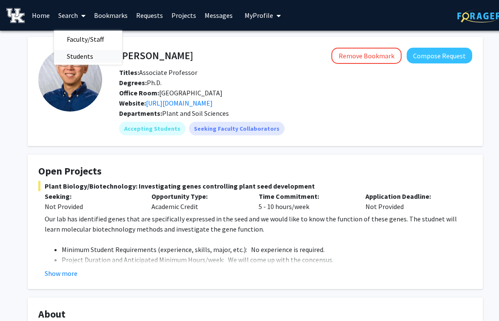
click at [88, 54] on span "Students" at bounding box center [80, 56] width 52 height 17
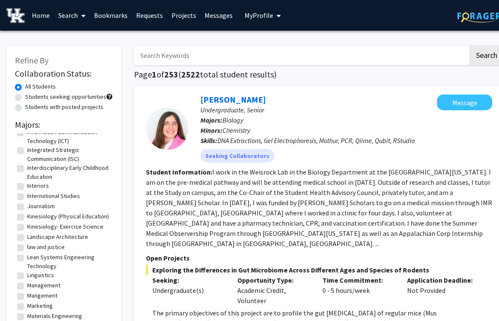
scroll to position [717, 0]
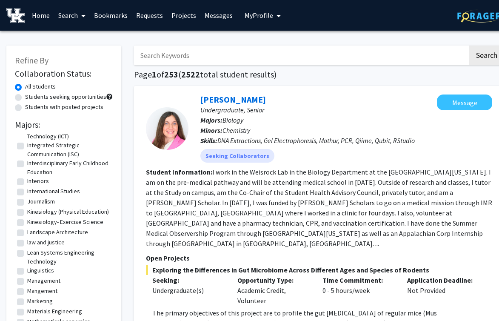
click at [61, 211] on label "Kinesiology (Physical Education)" at bounding box center [68, 211] width 82 height 9
click at [33, 211] on input "Kinesiology (Physical Education)" at bounding box center [30, 210] width 6 height 6
checkbox input "true"
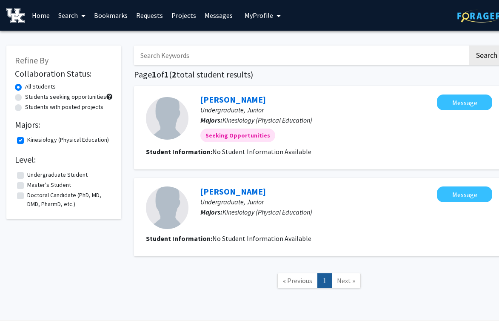
click at [51, 137] on label "Kinesiology (Physical Education)" at bounding box center [68, 139] width 82 height 9
click at [33, 137] on input "Kinesiology (Physical Education)" at bounding box center [30, 138] width 6 height 6
checkbox input "false"
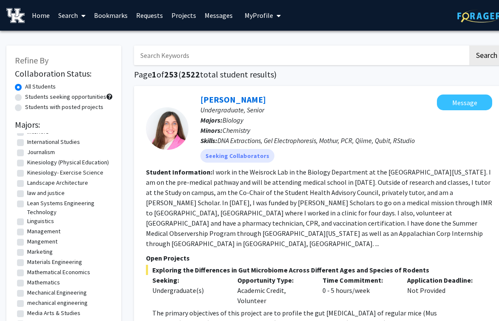
scroll to position [766, 0]
click at [63, 176] on label "Kinesiology- Exercise Science" at bounding box center [65, 172] width 76 height 9
click at [33, 173] on input "Kinesiology- Exercise Science" at bounding box center [30, 171] width 6 height 6
checkbox input "true"
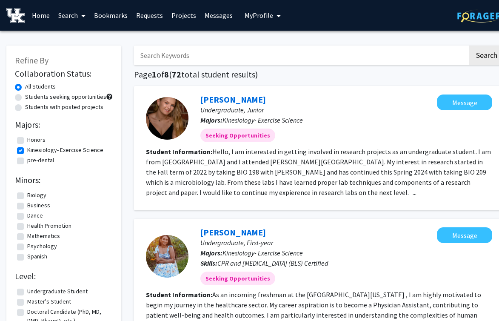
click at [67, 17] on link "Search" at bounding box center [72, 15] width 36 height 30
click at [88, 40] on span "Faculty/Staff" at bounding box center [85, 39] width 63 height 17
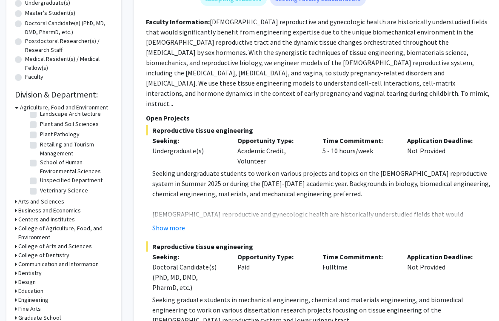
scroll to position [179, 0]
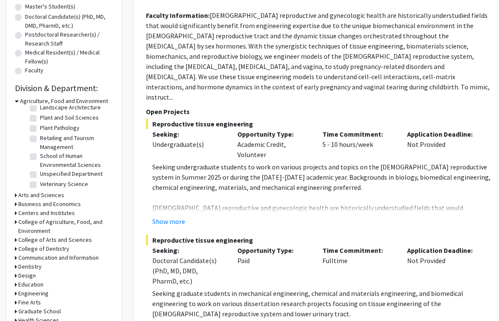
click at [42, 196] on h3 "Arts and Sciences" at bounding box center [41, 195] width 46 height 9
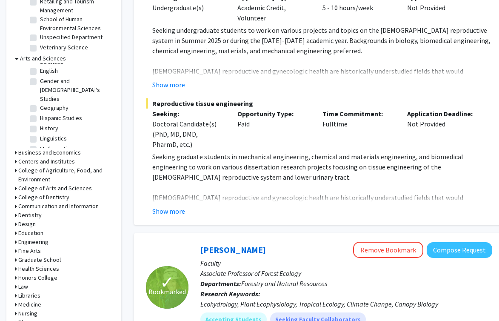
scroll to position [0, 0]
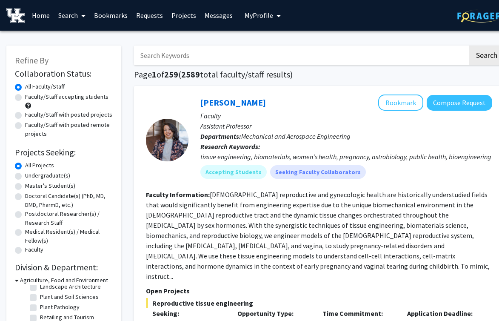
click at [251, 60] on input "Search Keywords" at bounding box center [301, 56] width 334 height 20
type input "sports performance"
click at [469, 46] on button "Search" at bounding box center [486, 56] width 35 height 20
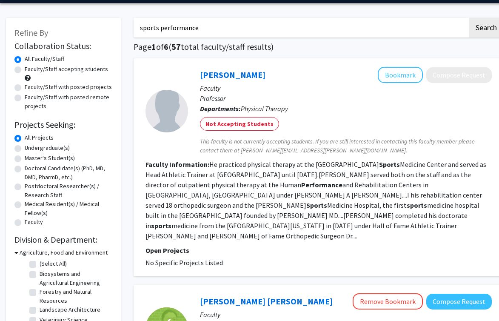
click at [83, 85] on label "Faculty/Staff with posted projects" at bounding box center [68, 86] width 87 height 9
click at [30, 85] on input "Faculty/Staff with posted projects" at bounding box center [28, 85] width 6 height 6
radio input "true"
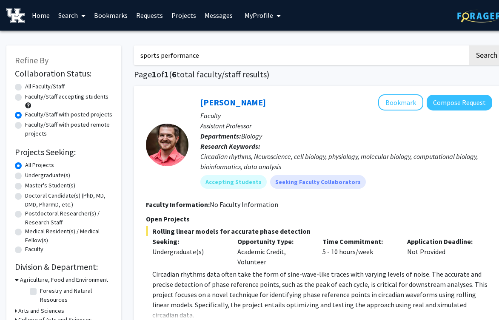
click at [188, 54] on input "sports performance" at bounding box center [301, 56] width 334 height 20
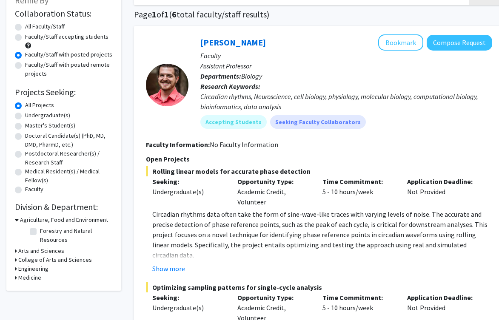
scroll to position [61, 0]
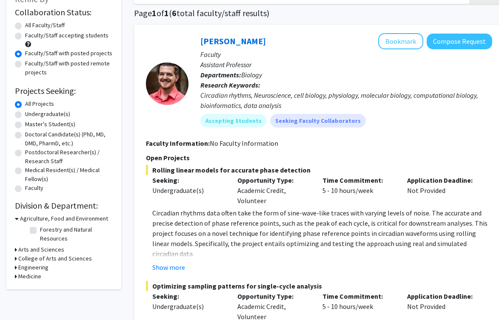
click at [39, 219] on h3 "Agriculture, Food and Environment" at bounding box center [64, 218] width 88 height 9
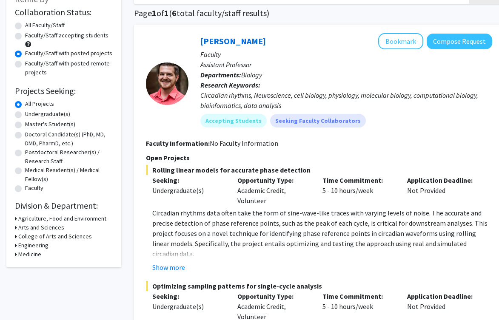
scroll to position [0, 0]
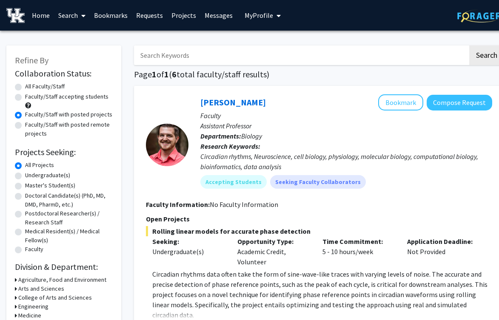
click at [73, 21] on link "Search" at bounding box center [72, 15] width 36 height 30
click at [92, 55] on span "Students" at bounding box center [80, 56] width 52 height 17
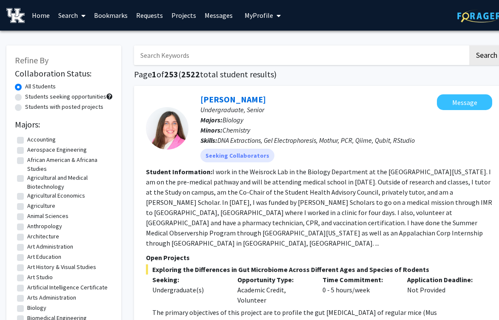
click at [71, 17] on link "Search" at bounding box center [72, 15] width 36 height 30
click at [74, 18] on link "Search" at bounding box center [72, 15] width 36 height 30
click at [165, 54] on input "Search Keywords" at bounding box center [301, 56] width 334 height 20
click at [86, 17] on link "Search" at bounding box center [72, 15] width 36 height 30
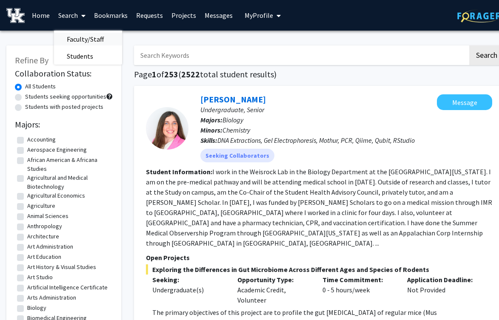
click at [89, 40] on span "Faculty/Staff" at bounding box center [85, 39] width 63 height 17
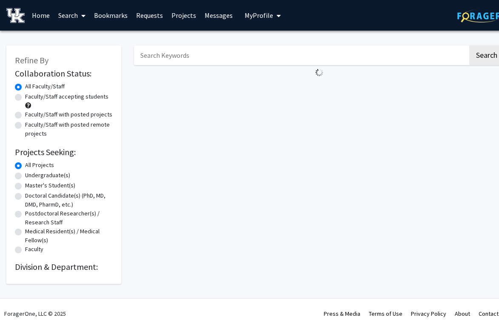
click at [179, 54] on input "Search Keywords" at bounding box center [301, 56] width 334 height 20
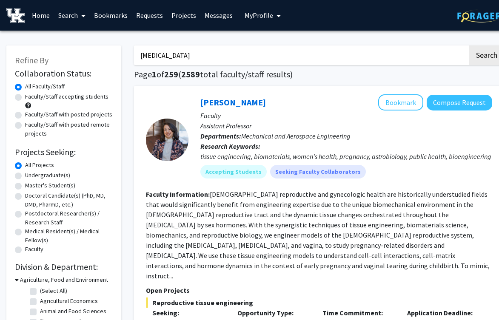
type input "Arthritis"
click at [469, 46] on button "Search" at bounding box center [486, 56] width 35 height 20
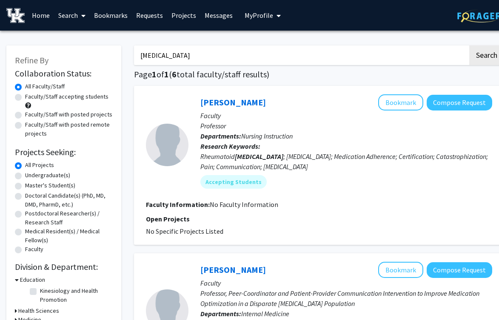
click at [213, 57] on input "Arthritis" at bounding box center [301, 56] width 334 height 20
type input "cancer"
click at [469, 46] on button "Search" at bounding box center [486, 56] width 35 height 20
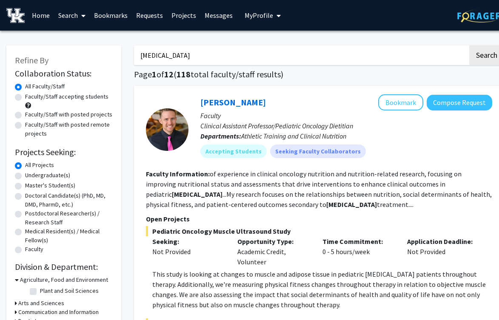
click at [71, 124] on label "Faculty/Staff with posted remote projects" at bounding box center [69, 129] width 88 height 18
click at [31, 124] on input "Faculty/Staff with posted remote projects" at bounding box center [28, 123] width 6 height 6
radio input "true"
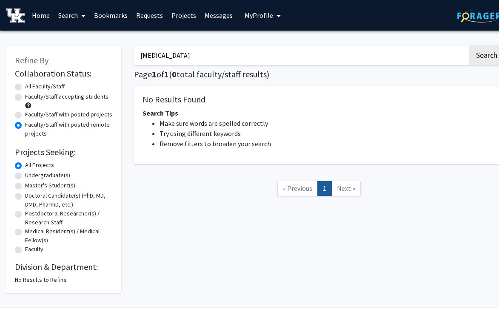
click at [76, 112] on label "Faculty/Staff with posted projects" at bounding box center [68, 114] width 87 height 9
click at [31, 112] on input "Faculty/Staff with posted projects" at bounding box center [28, 113] width 6 height 6
radio input "true"
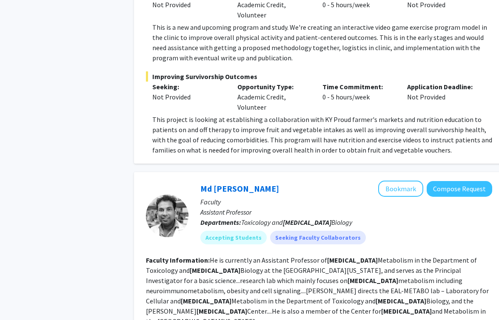
scroll to position [411, 0]
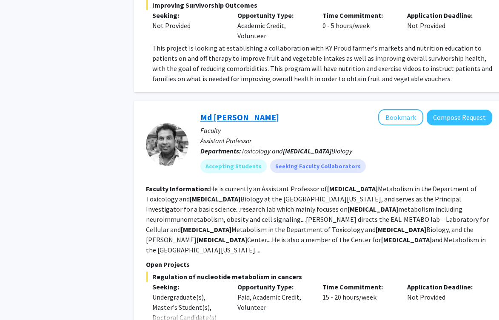
click at [225, 119] on link "Md [PERSON_NAME]" at bounding box center [239, 117] width 79 height 11
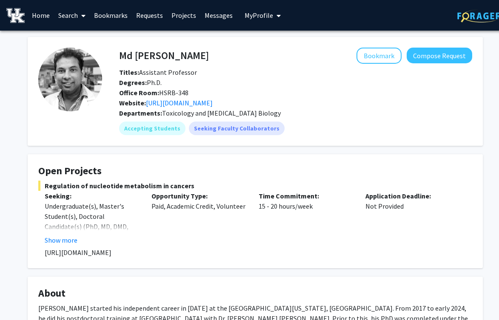
click at [156, 56] on h4 "Md [PERSON_NAME]" at bounding box center [164, 56] width 90 height 16
copy h4 "Md [PERSON_NAME]"
click at [115, 54] on div "Md Eunus Ali Bookmark Compose Request" at bounding box center [296, 56] width 366 height 16
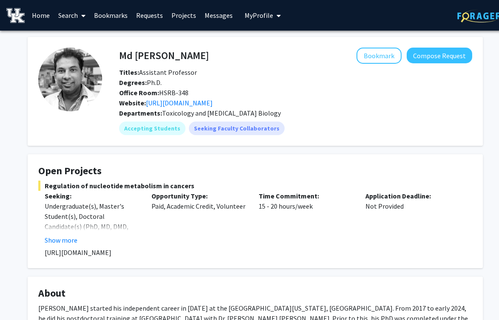
click at [79, 16] on span at bounding box center [82, 16] width 8 height 30
click at [95, 37] on span "Faculty/Staff" at bounding box center [85, 39] width 63 height 17
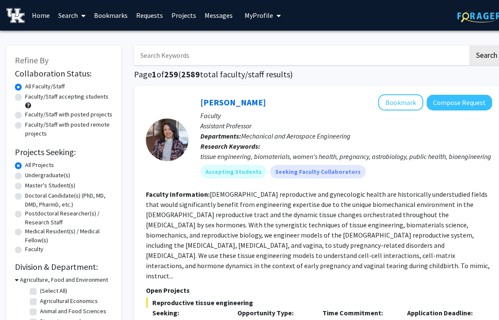
click at [288, 60] on input "Search Keywords" at bounding box center [301, 56] width 334 height 20
type input "organic chemistry"
click at [469, 46] on button "Search" at bounding box center [486, 56] width 35 height 20
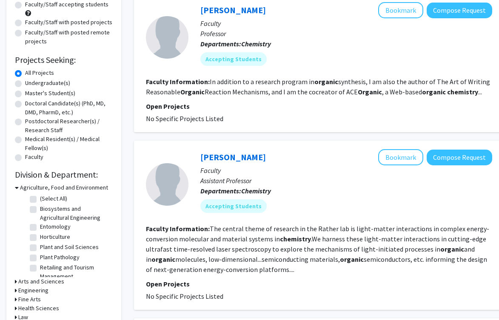
scroll to position [94, 0]
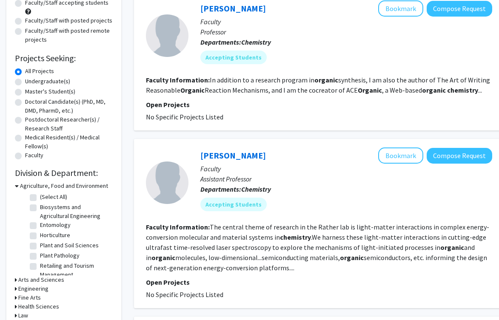
click at [97, 20] on label "Faculty/Staff with posted projects" at bounding box center [68, 20] width 87 height 9
click at [31, 20] on input "Faculty/Staff with posted projects" at bounding box center [28, 19] width 6 height 6
radio input "true"
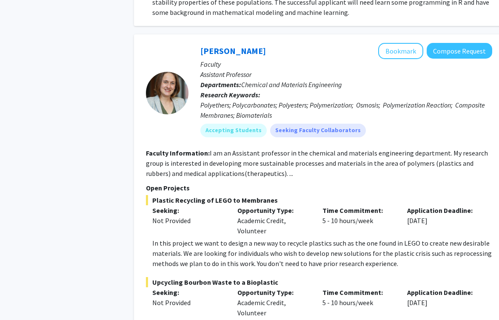
scroll to position [674, 0]
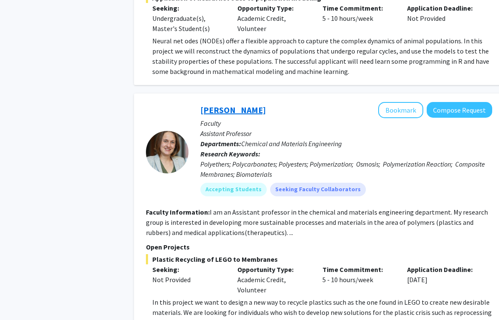
click at [244, 105] on link "[PERSON_NAME]" at bounding box center [232, 110] width 65 height 11
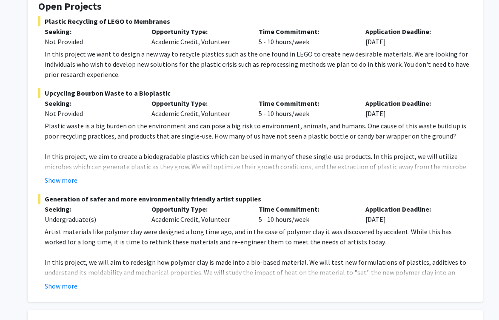
scroll to position [180, 0]
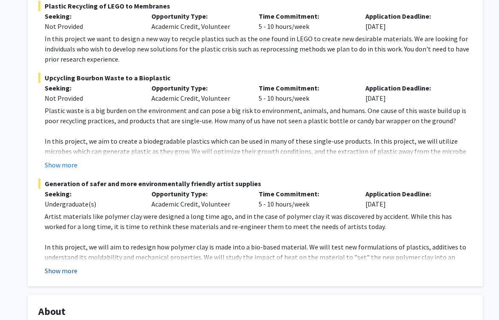
click at [63, 269] on button "Show more" at bounding box center [61, 271] width 33 height 10
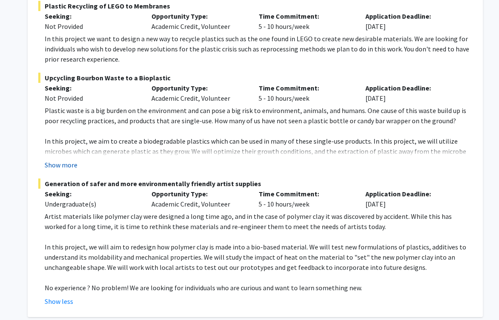
click at [59, 167] on button "Show more" at bounding box center [61, 165] width 33 height 10
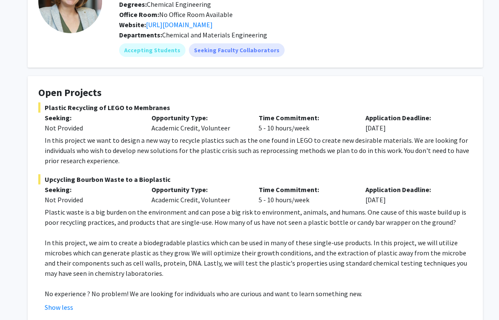
scroll to position [0, 0]
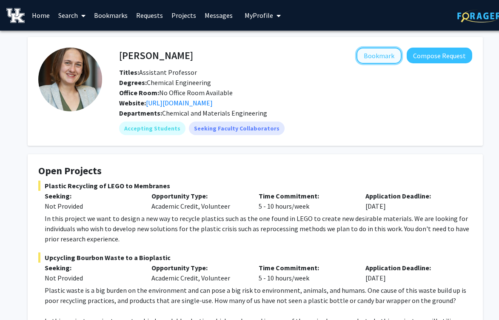
click at [373, 58] on button "Bookmark" at bounding box center [378, 56] width 45 height 16
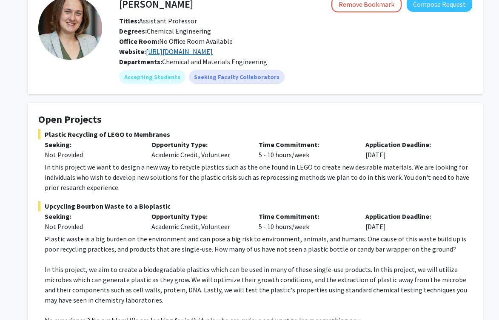
scroll to position [54, 0]
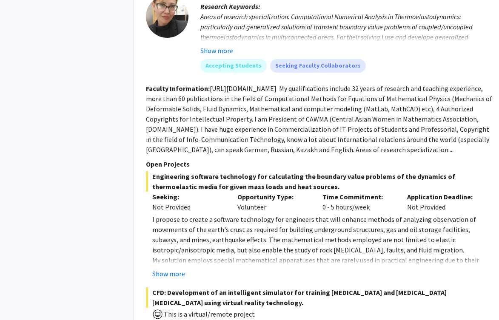
scroll to position [1308, 0]
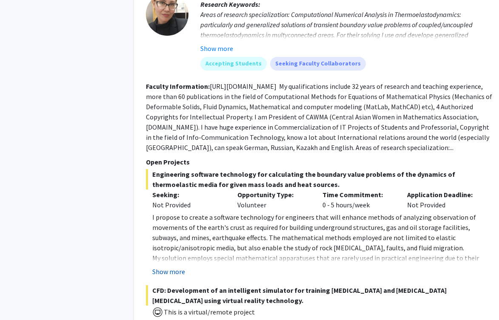
click at [168, 267] on button "Show more" at bounding box center [168, 272] width 33 height 10
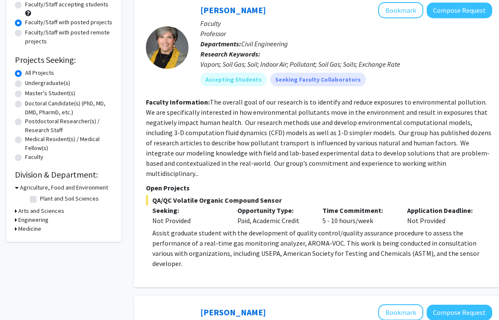
scroll to position [0, 0]
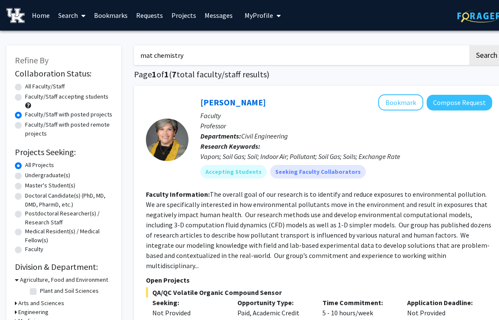
click at [185, 48] on input "mat chemistry" at bounding box center [301, 56] width 334 height 20
type input "materials science"
click at [469, 46] on button "Search" at bounding box center [486, 56] width 35 height 20
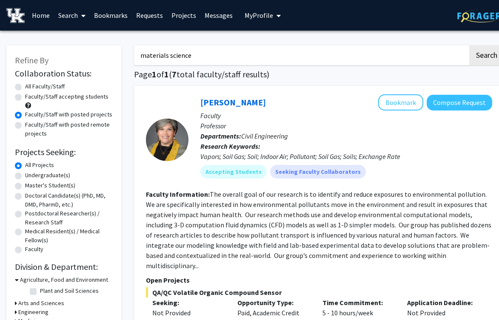
radio input "true"
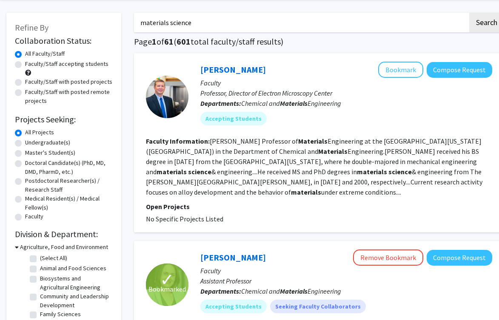
scroll to position [38, 0]
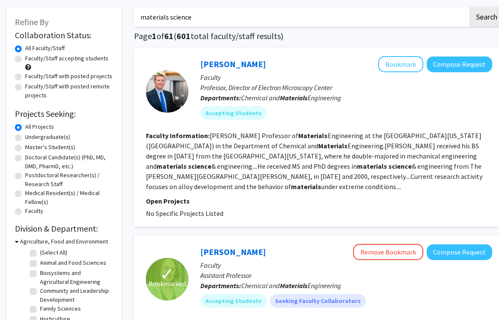
click at [232, 98] on b "Departments:" at bounding box center [220, 98] width 41 height 9
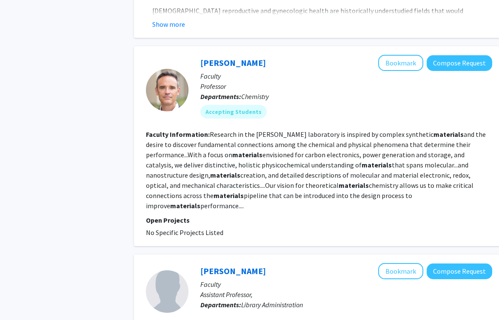
scroll to position [1404, 0]
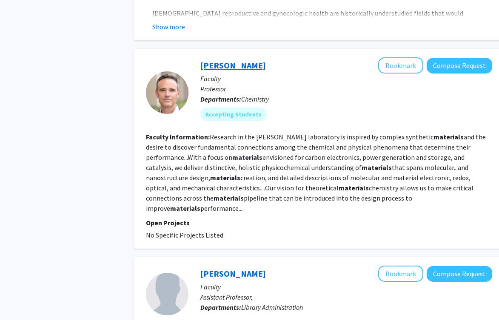
click at [231, 60] on link "Chad Risko" at bounding box center [232, 65] width 65 height 11
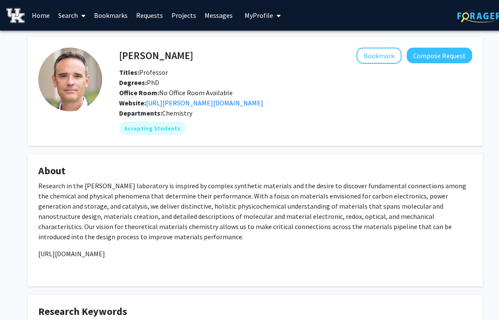
click at [153, 54] on h4 "Chad Risko" at bounding box center [156, 56] width 74 height 16
copy h4 "Chad Risko"
click at [112, 18] on link "Bookmarks" at bounding box center [111, 15] width 42 height 30
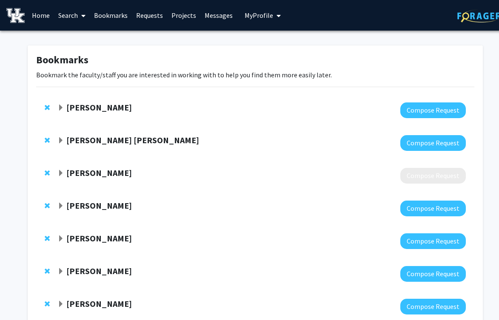
scroll to position [56, 0]
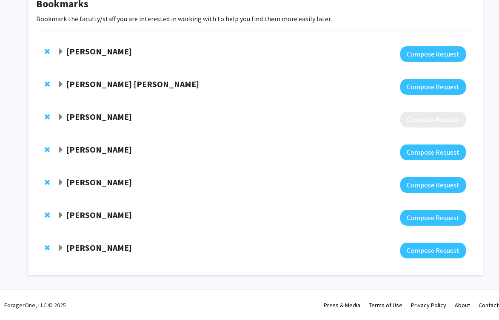
click at [107, 246] on strong "[PERSON_NAME]" at bounding box center [98, 247] width 65 height 11
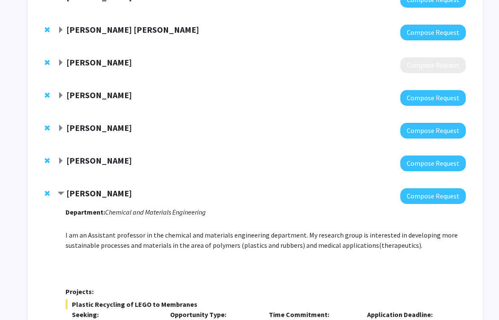
scroll to position [127, 0]
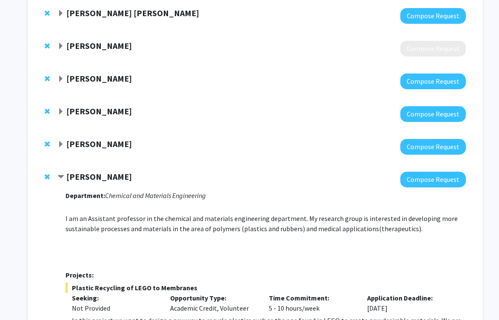
drag, startPoint x: 147, startPoint y: 177, endPoint x: 68, endPoint y: 176, distance: 79.1
click at [68, 176] on div "[PERSON_NAME]" at bounding box center [149, 177] width 184 height 11
copy strong "[PERSON_NAME]"
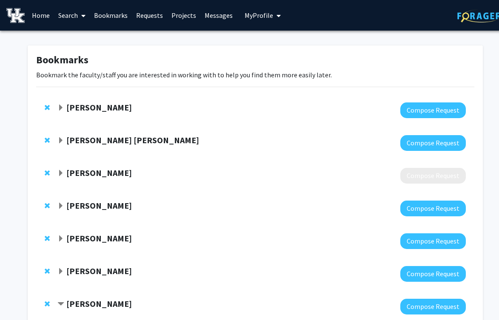
click at [74, 18] on link "Search" at bounding box center [72, 15] width 36 height 30
click at [97, 39] on span "Faculty/Staff" at bounding box center [85, 39] width 63 height 17
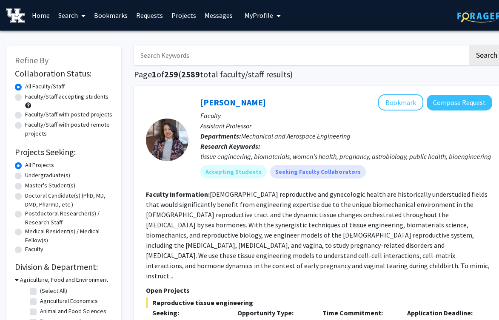
click at [249, 54] on input "Search Keywords" at bounding box center [301, 56] width 334 height 20
type input "biochemistry"
click at [469, 46] on button "Search" at bounding box center [486, 56] width 35 height 20
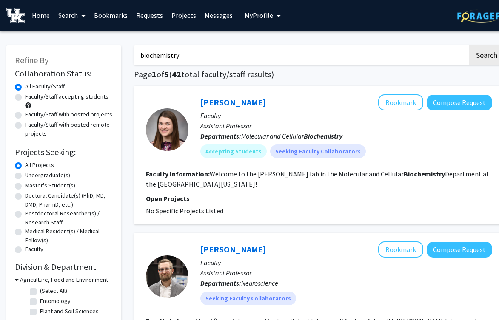
click at [90, 114] on label "Faculty/Staff with posted projects" at bounding box center [68, 114] width 87 height 9
click at [31, 114] on input "Faculty/Staff with posted projects" at bounding box center [28, 113] width 6 height 6
radio input "true"
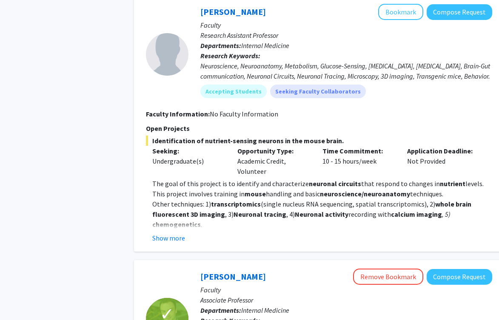
scroll to position [408, 0]
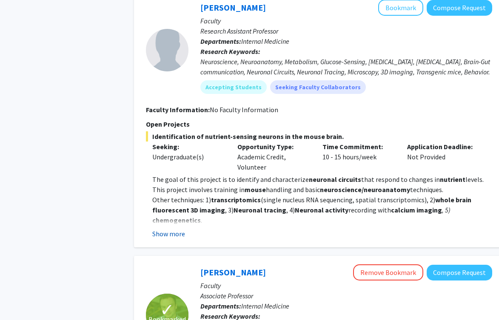
click at [171, 233] on button "Show more" at bounding box center [168, 234] width 33 height 10
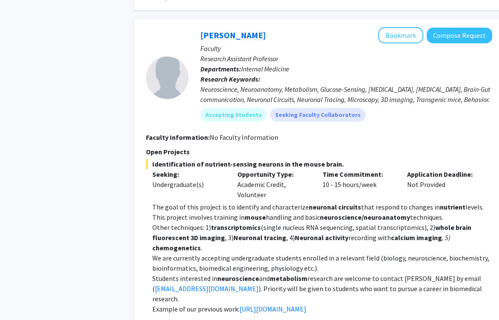
scroll to position [380, 0]
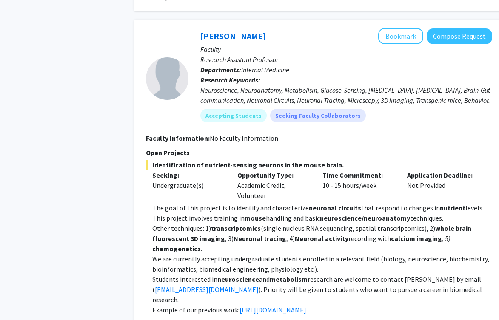
click at [262, 34] on link "[PERSON_NAME]" at bounding box center [232, 36] width 65 height 11
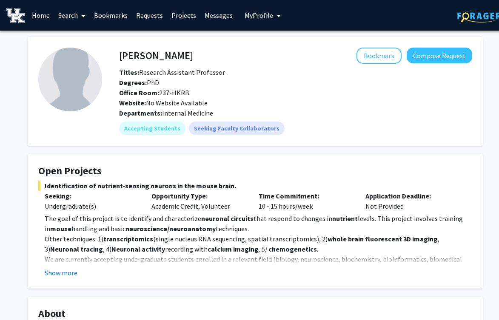
click at [169, 55] on h4 "[PERSON_NAME]" at bounding box center [156, 56] width 74 height 16
copy h4 "[PERSON_NAME]"
click at [71, 21] on link "Search" at bounding box center [72, 15] width 36 height 30
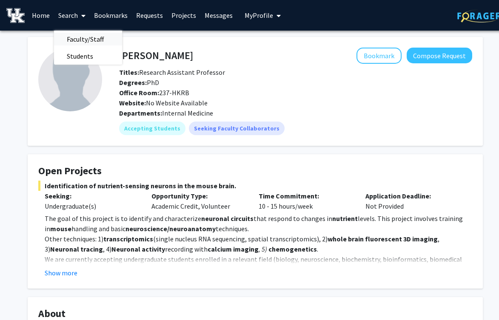
click at [93, 39] on span "Faculty/Staff" at bounding box center [85, 39] width 63 height 17
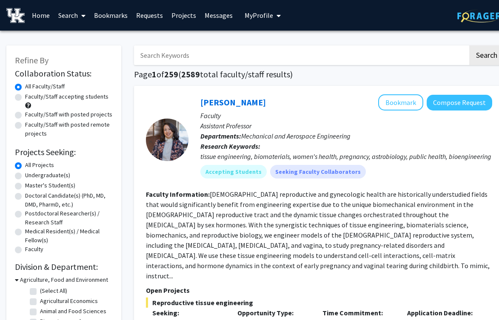
click at [230, 54] on input "Search Keywords" at bounding box center [301, 56] width 334 height 20
type input "neuromuscular disease"
click at [469, 46] on button "Search" at bounding box center [486, 56] width 35 height 20
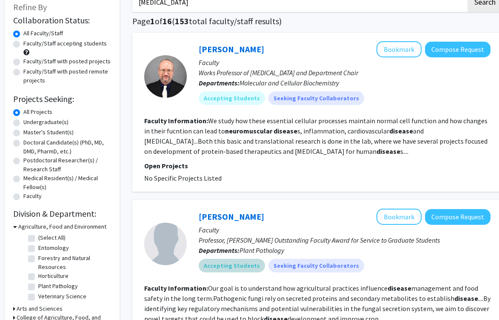
scroll to position [20, 2]
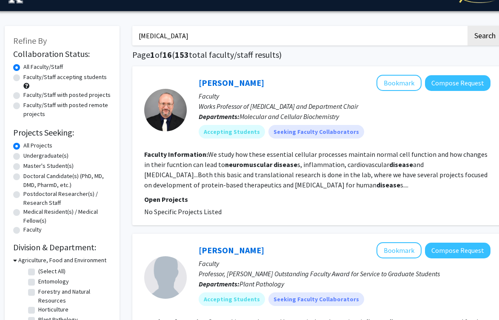
click at [77, 93] on label "Faculty/Staff with posted projects" at bounding box center [66, 95] width 87 height 9
click at [29, 93] on input "Faculty/Staff with posted projects" at bounding box center [26, 94] width 6 height 6
radio input "true"
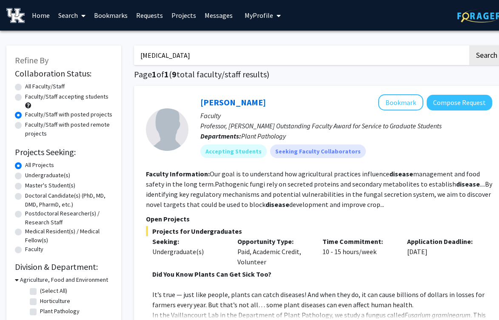
click at [210, 55] on input "neuromuscular disease" at bounding box center [301, 56] width 334 height 20
type input "neuromuscular"
click at [469, 46] on button "Search" at bounding box center [486, 56] width 35 height 20
radio input "true"
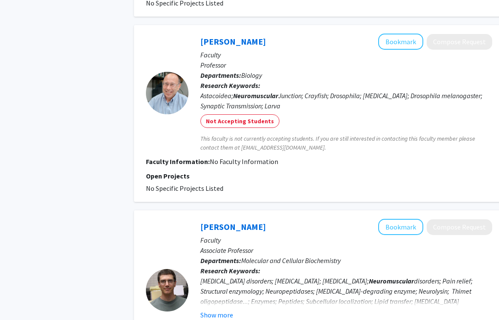
scroll to position [709, 0]
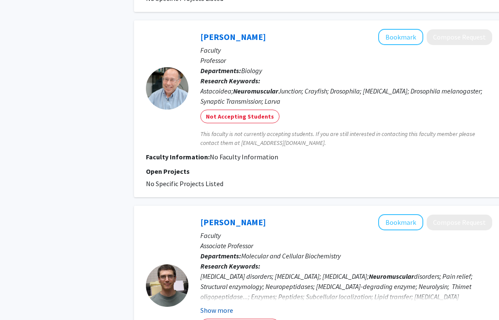
click at [209, 305] on button "Show more" at bounding box center [216, 310] width 33 height 10
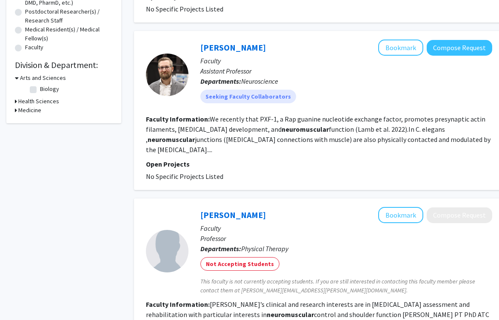
scroll to position [0, 0]
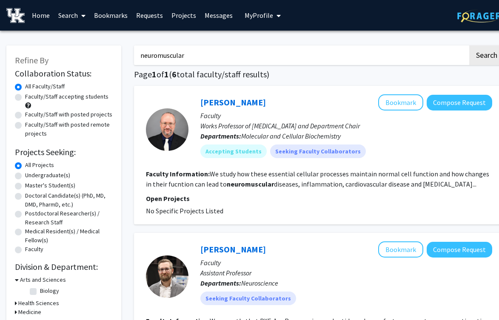
click at [191, 53] on input "neuromuscular" at bounding box center [301, 56] width 334 height 20
click at [223, 51] on input "neuromuscular" at bounding box center [301, 56] width 334 height 20
type input "disability stigma"
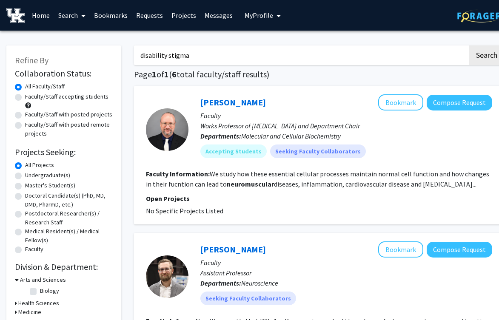
click at [469, 46] on button "Search" at bounding box center [486, 56] width 35 height 20
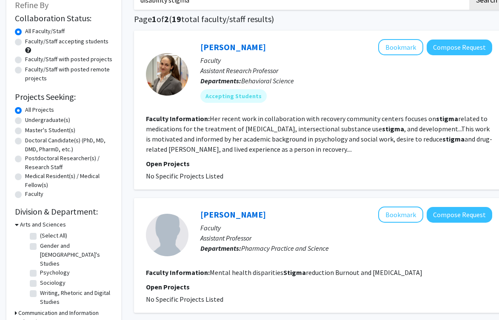
scroll to position [49, 0]
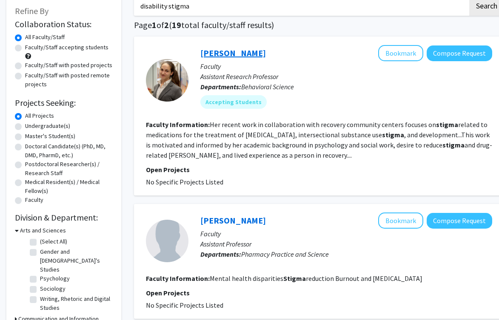
click at [235, 58] on div "Martha Tillson Bookmark Compose Request" at bounding box center [346, 53] width 292 height 16
click at [228, 55] on link "Martha Tillson" at bounding box center [232, 53] width 65 height 11
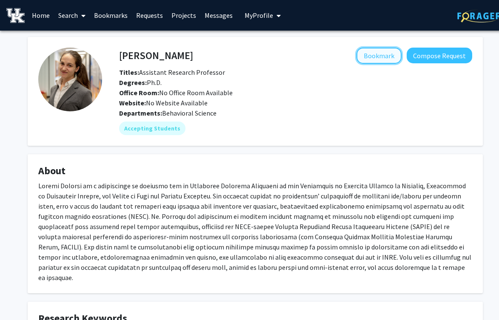
click at [378, 61] on button "Bookmark" at bounding box center [378, 56] width 45 height 16
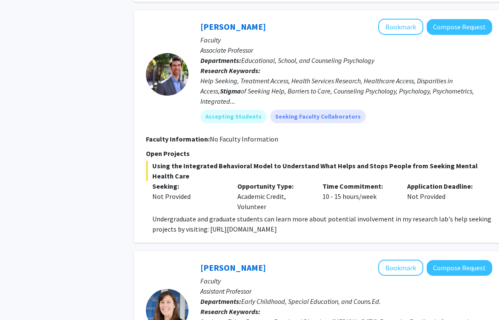
scroll to position [807, 0]
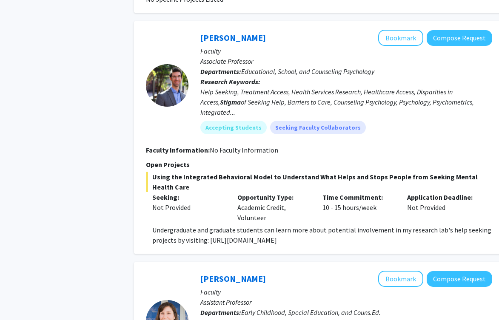
click at [245, 46] on p "Faculty" at bounding box center [346, 51] width 292 height 10
click at [239, 32] on link "Joseph Hammer" at bounding box center [232, 37] width 65 height 11
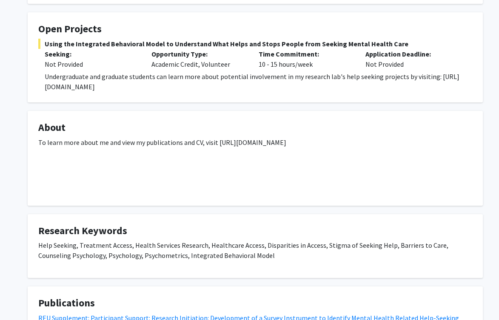
scroll to position [143, 0]
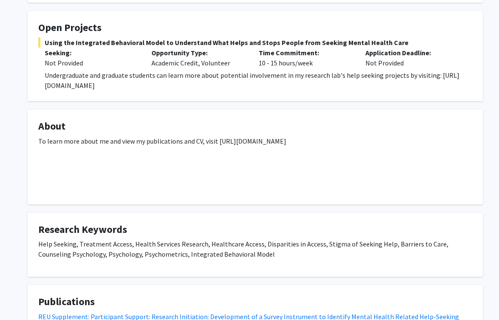
drag, startPoint x: 44, startPoint y: 85, endPoint x: 333, endPoint y: 85, distance: 288.7
click at [333, 85] on fg-read-more "Undergraduate and graduate students can learn more about potential involvement …" at bounding box center [255, 80] width 434 height 20
copy p "https://drjosephhammer.com/research/prospective-undergraduate-research-assistan…"
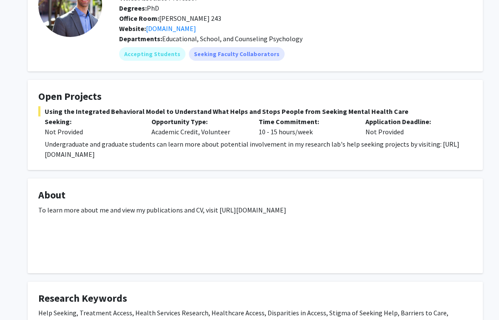
scroll to position [0, 0]
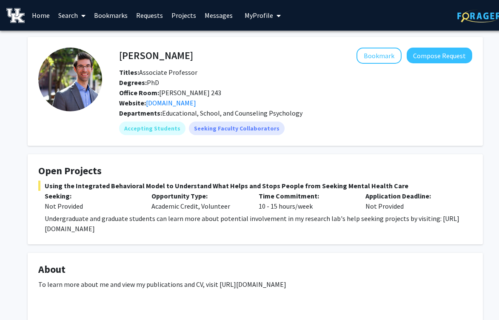
click at [80, 17] on span at bounding box center [82, 16] width 8 height 30
click at [93, 39] on span "Faculty/Staff" at bounding box center [85, 39] width 63 height 17
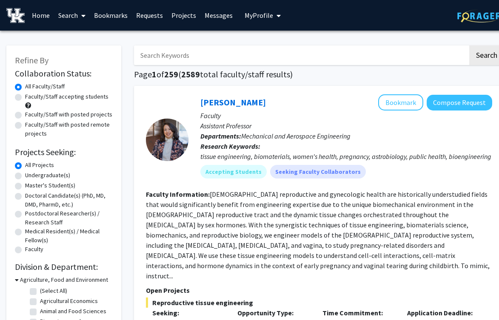
click at [230, 58] on input "Search Keywords" at bounding box center [301, 56] width 334 height 20
click at [469, 46] on button "Search" at bounding box center [486, 56] width 35 height 20
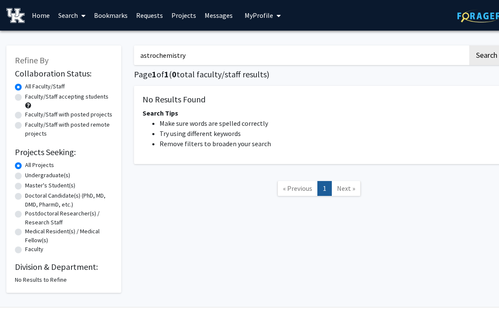
click at [216, 54] on input "astrochemistry" at bounding box center [301, 56] width 334 height 20
type input "acoustics"
click at [469, 46] on button "Search" at bounding box center [486, 56] width 35 height 20
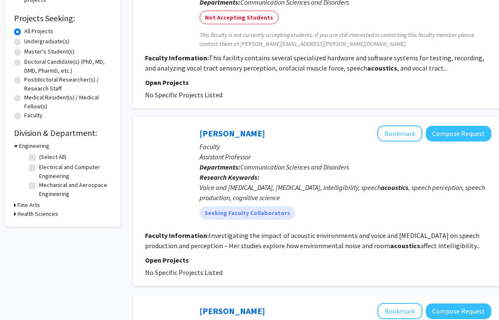
scroll to position [0, 1]
